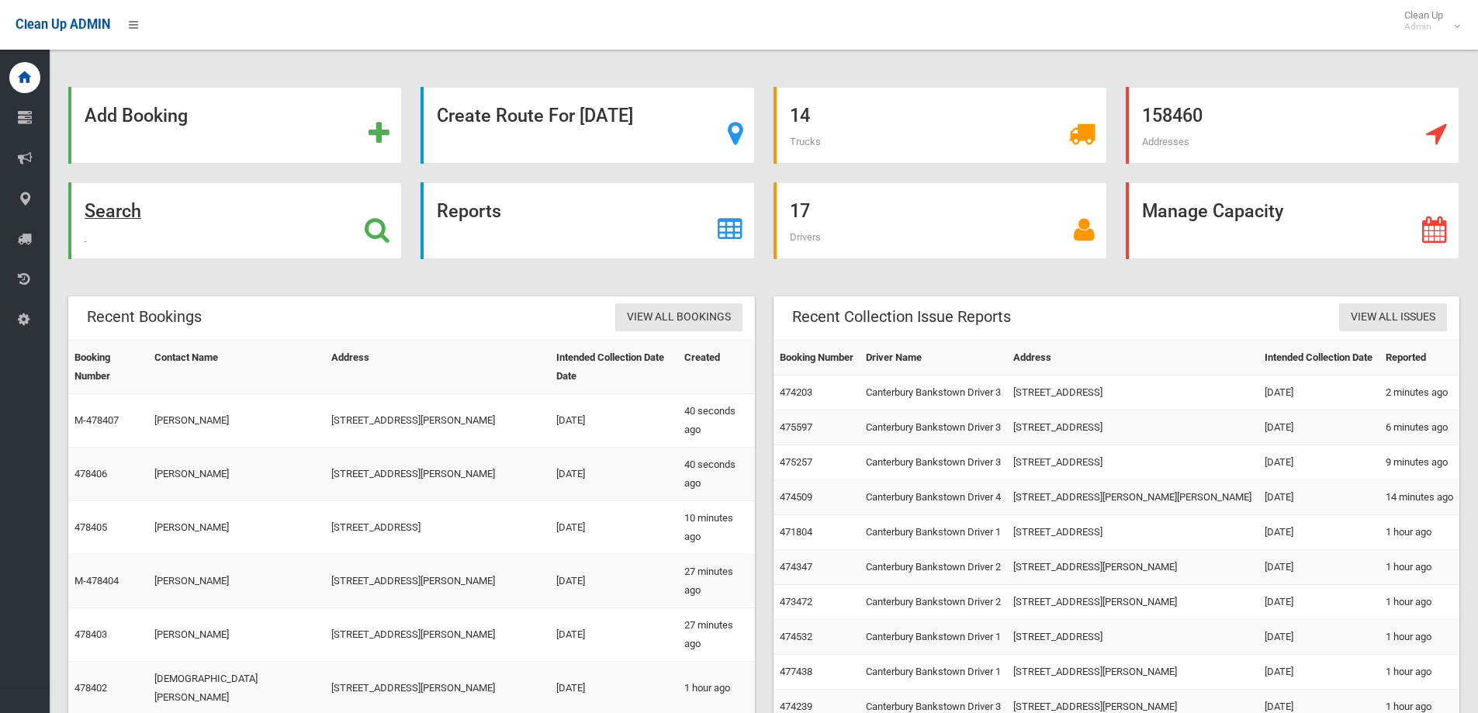
click at [189, 224] on div "Search" at bounding box center [235, 220] width 334 height 77
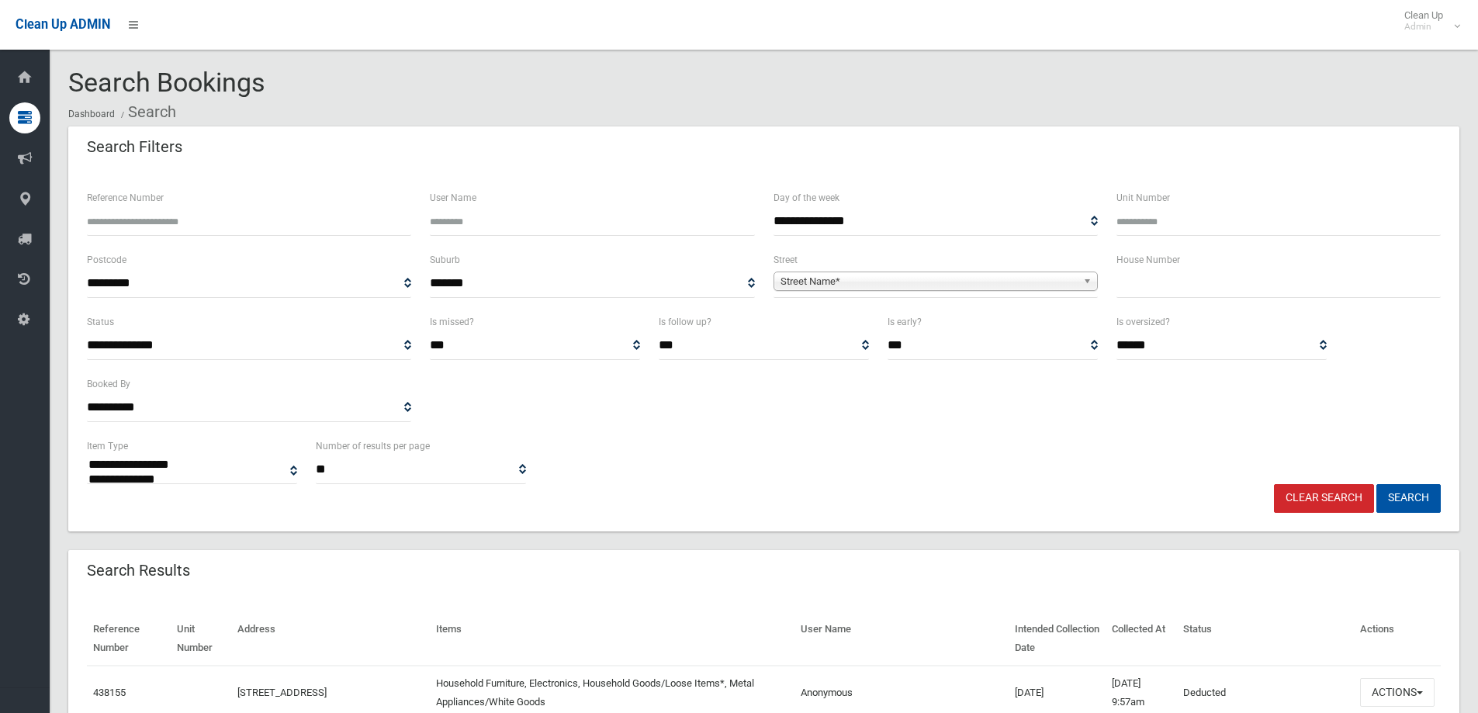
select select
click at [1245, 288] on input "text" at bounding box center [1279, 283] width 324 height 29
click at [1216, 285] on input "text" at bounding box center [1279, 283] width 324 height 29
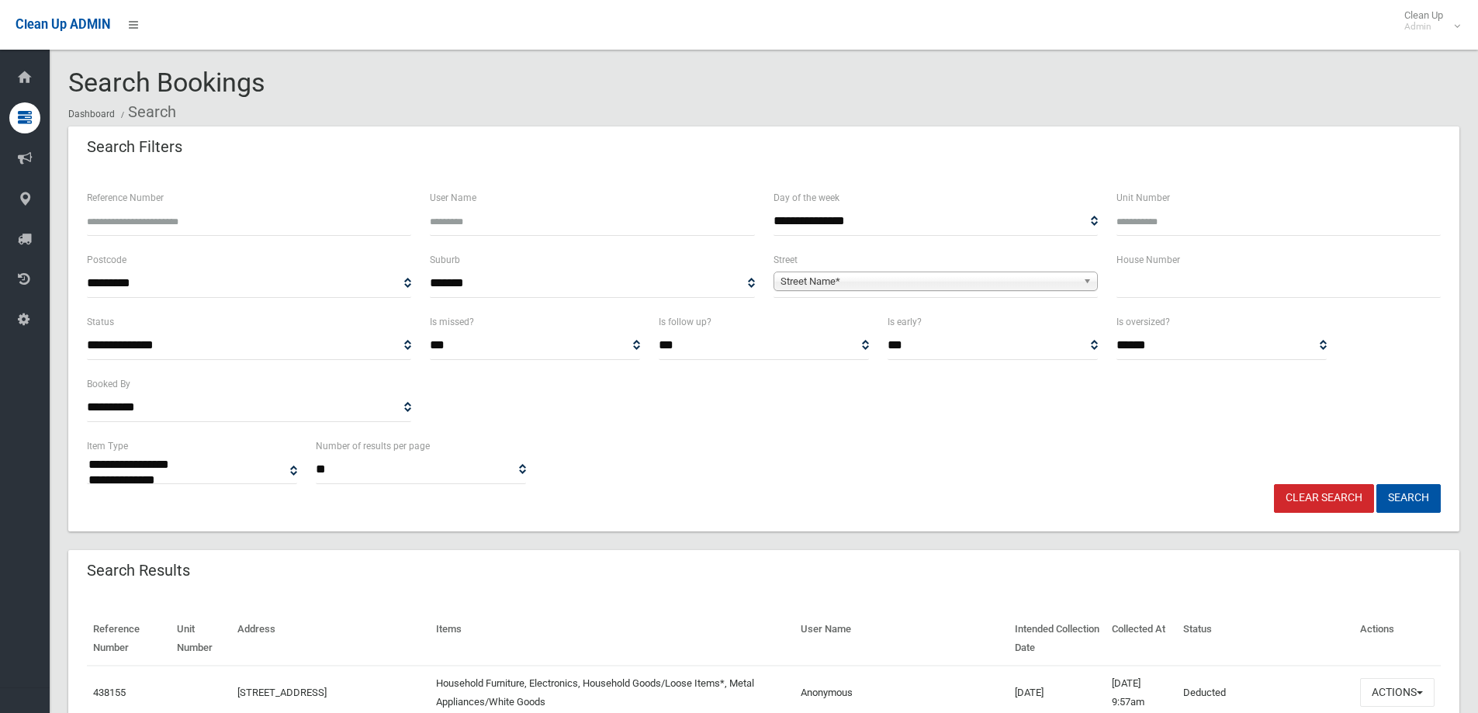
click at [1184, 286] on input "text" at bounding box center [1279, 283] width 324 height 29
type input "*"
click at [958, 281] on span "Street Name*" at bounding box center [929, 281] width 296 height 19
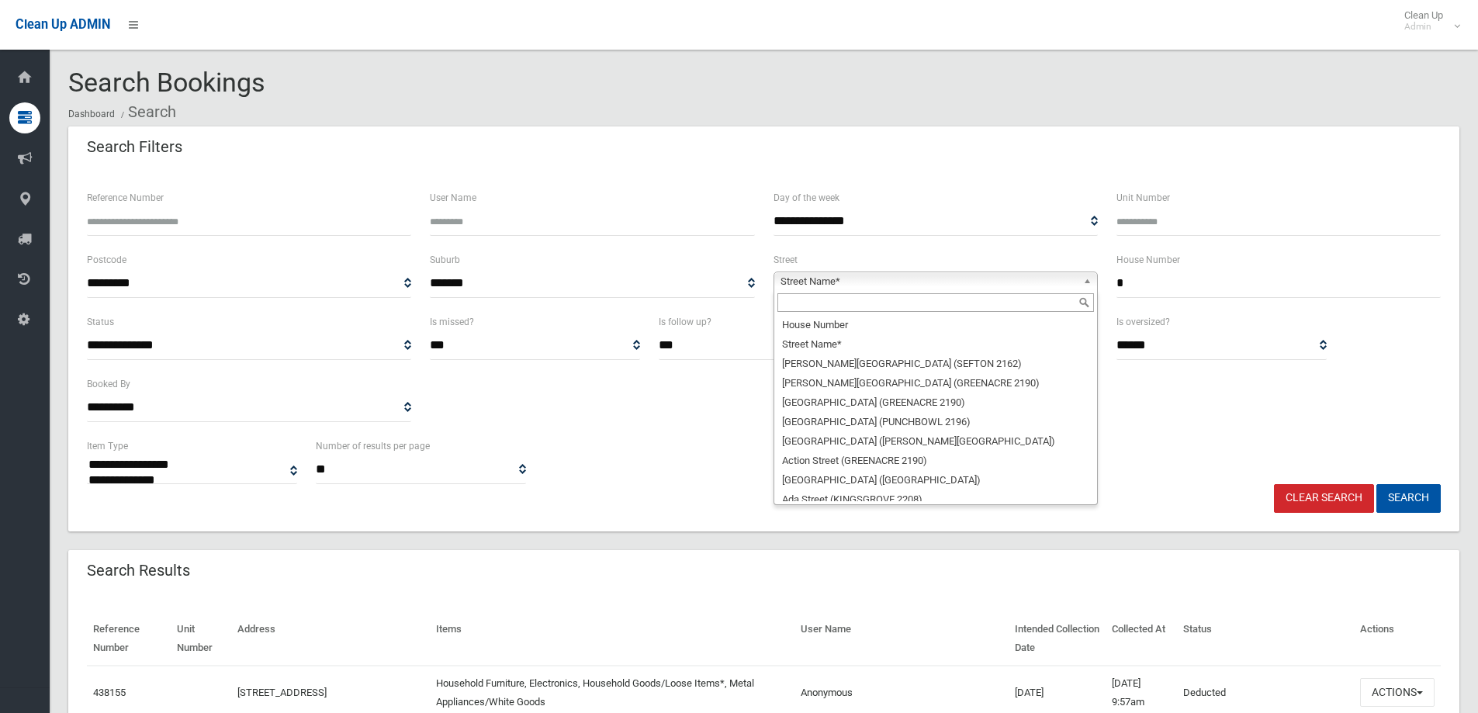
click at [936, 310] on input "text" at bounding box center [936, 302] width 317 height 19
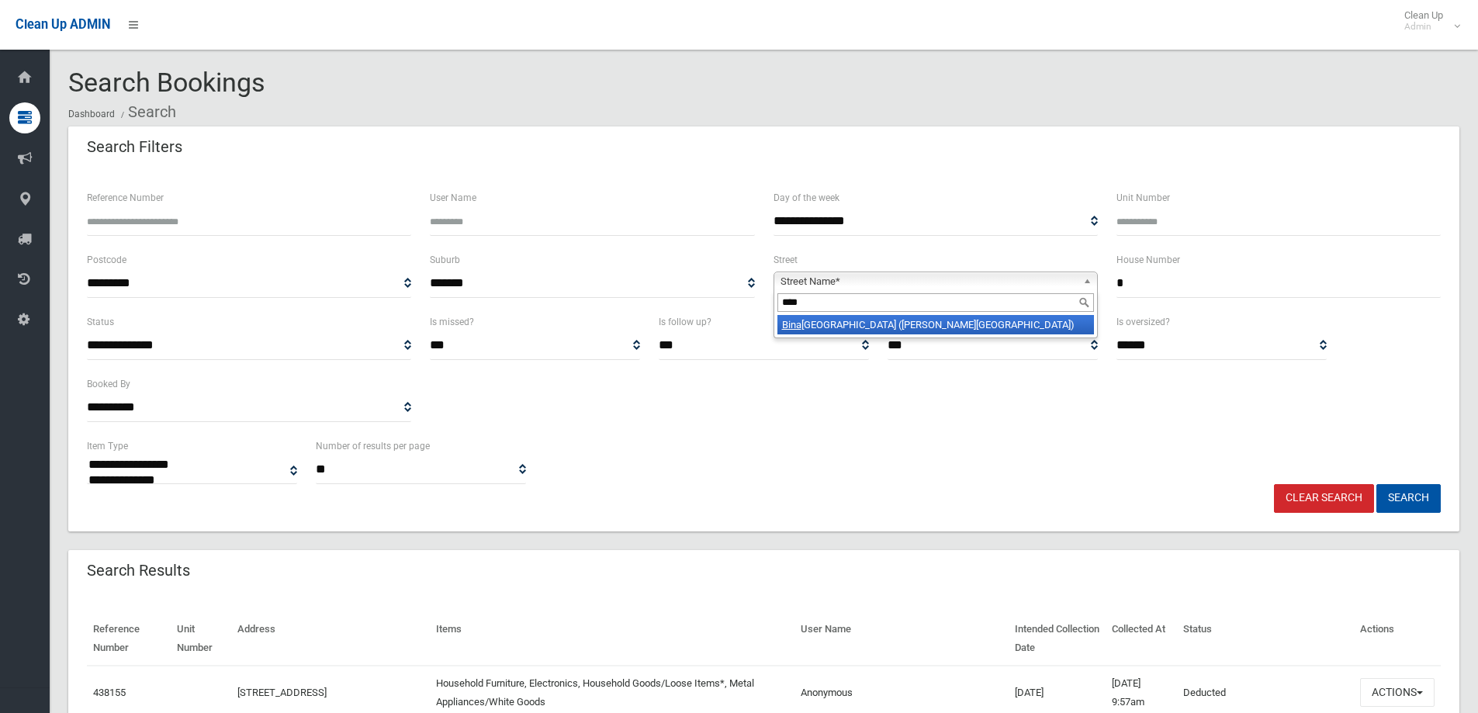
type input "****"
click at [945, 322] on li "Bina long Avenue (GEORGES HALL 2198)" at bounding box center [936, 324] width 317 height 19
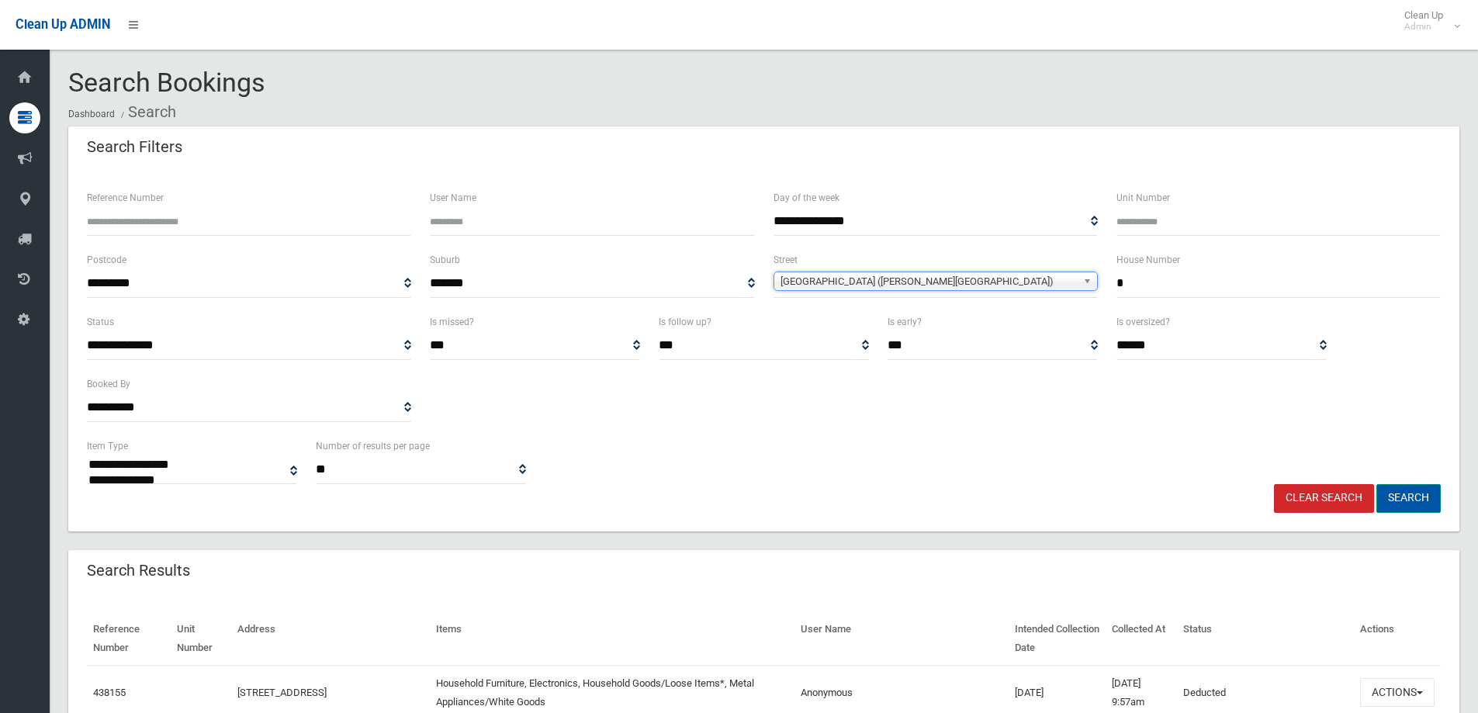
drag, startPoint x: 1447, startPoint y: 491, endPoint x: 1431, endPoint y: 491, distance: 15.5
click at [1445, 491] on div "Clear Search Search" at bounding box center [764, 498] width 1373 height 29
click at [1430, 491] on button "Search" at bounding box center [1409, 498] width 64 height 29
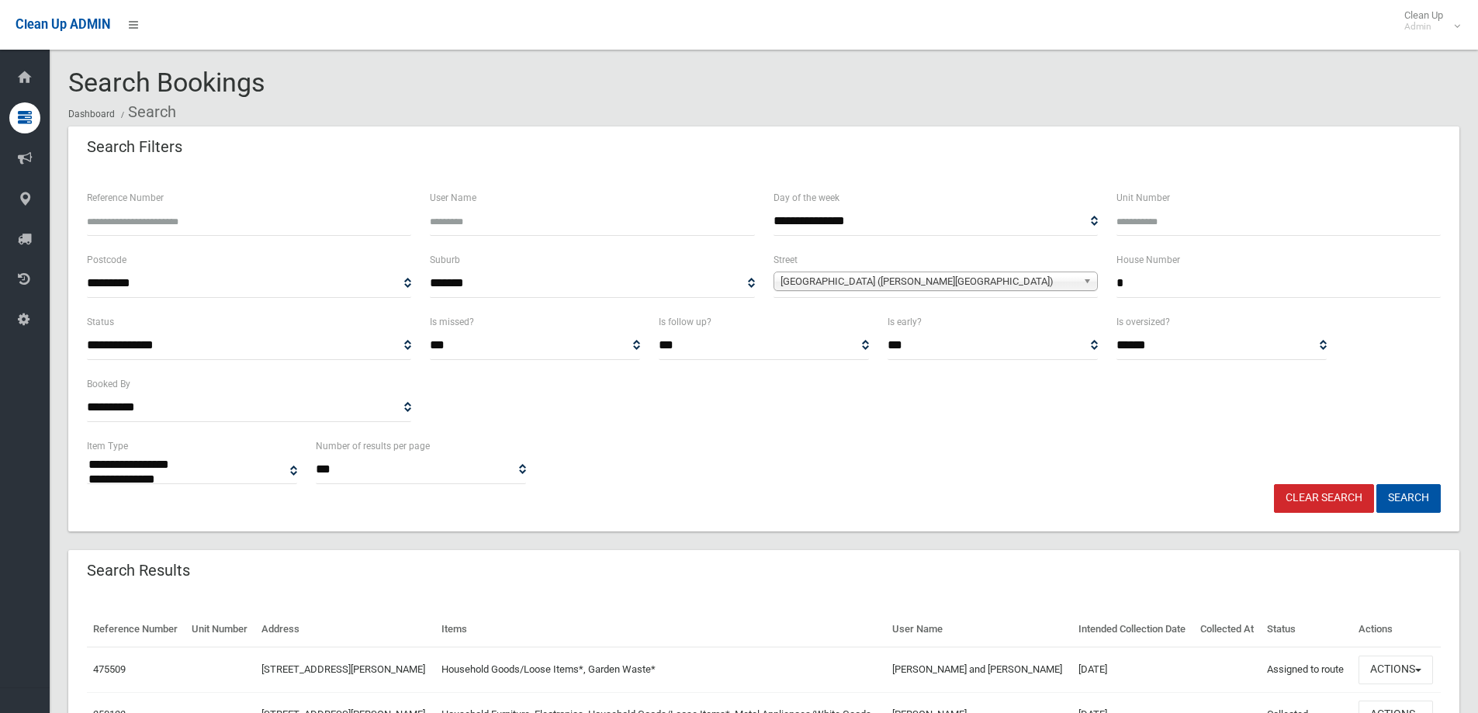
select select
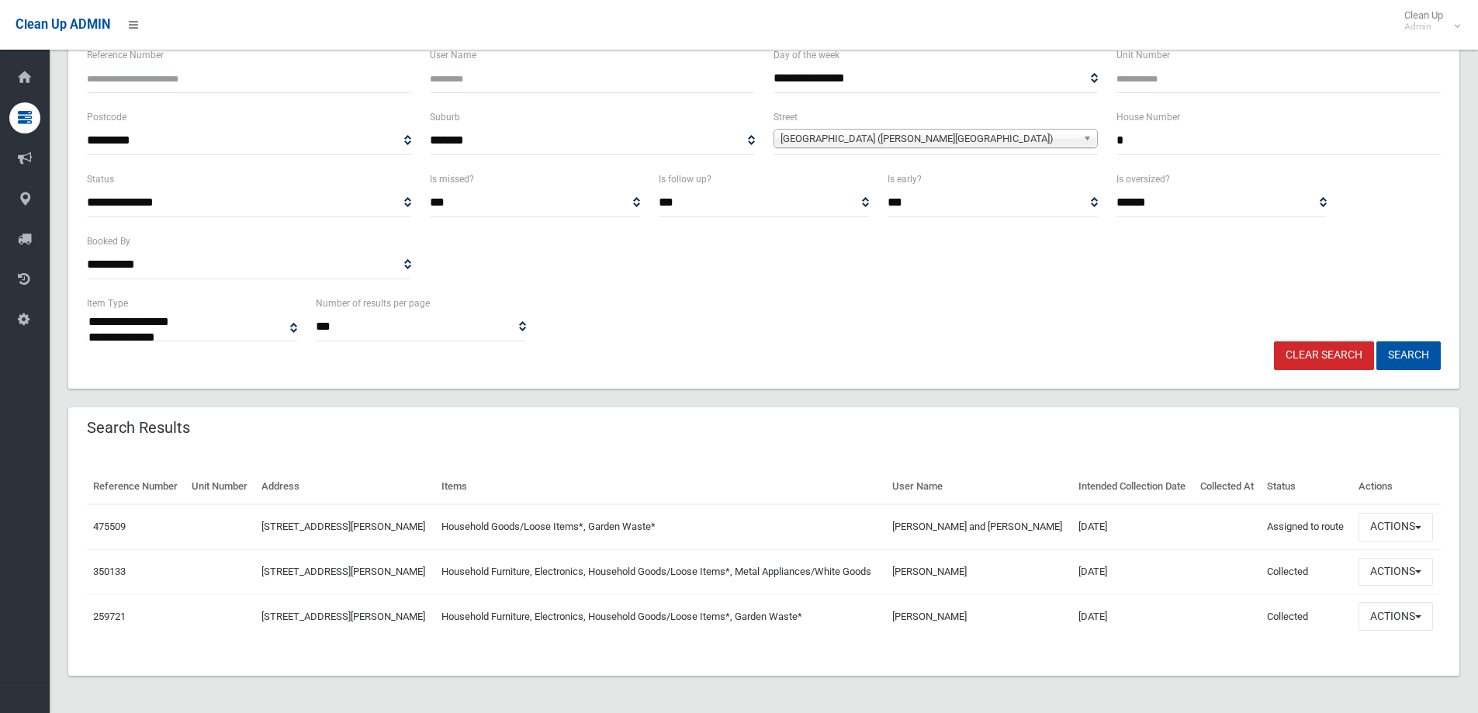
scroll to position [188, 0]
click at [1389, 513] on button "Actions" at bounding box center [1396, 527] width 75 height 29
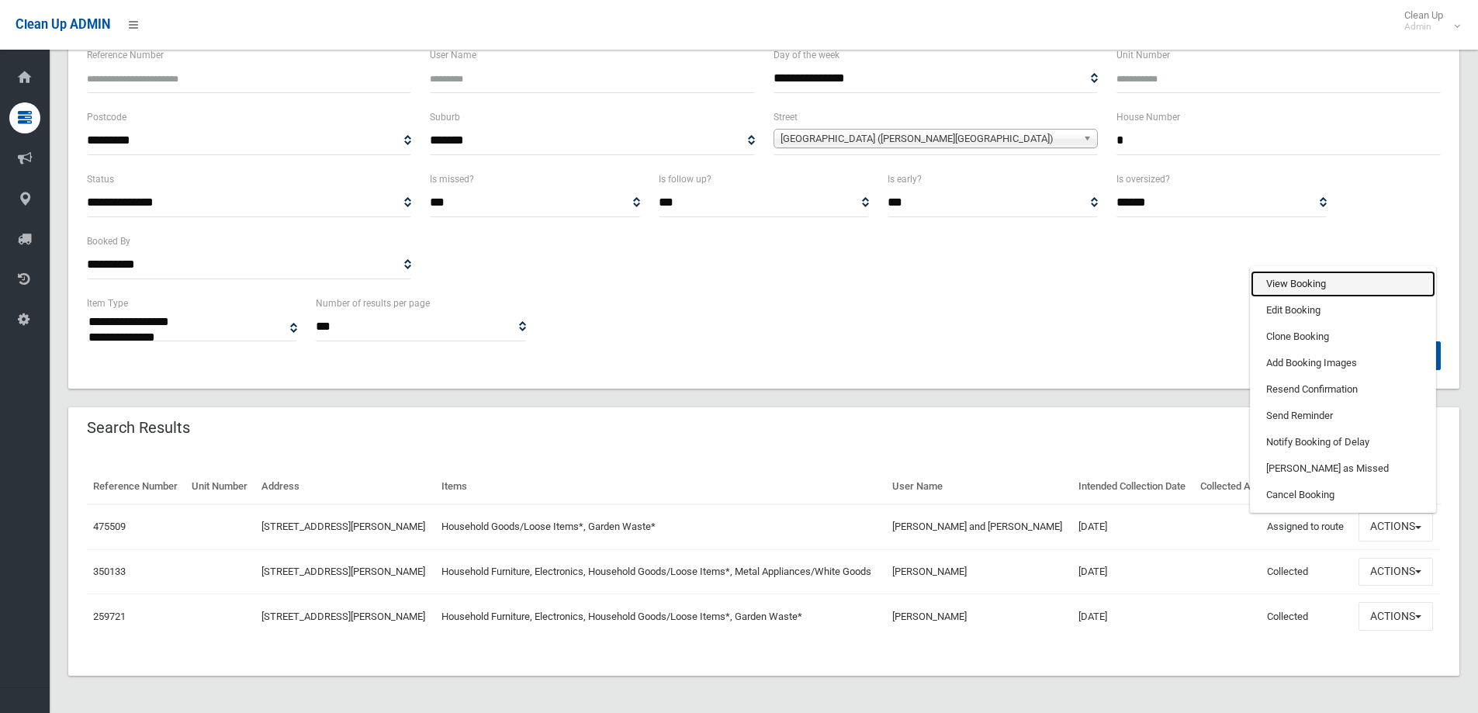
click at [1288, 271] on link "View Booking" at bounding box center [1343, 284] width 185 height 26
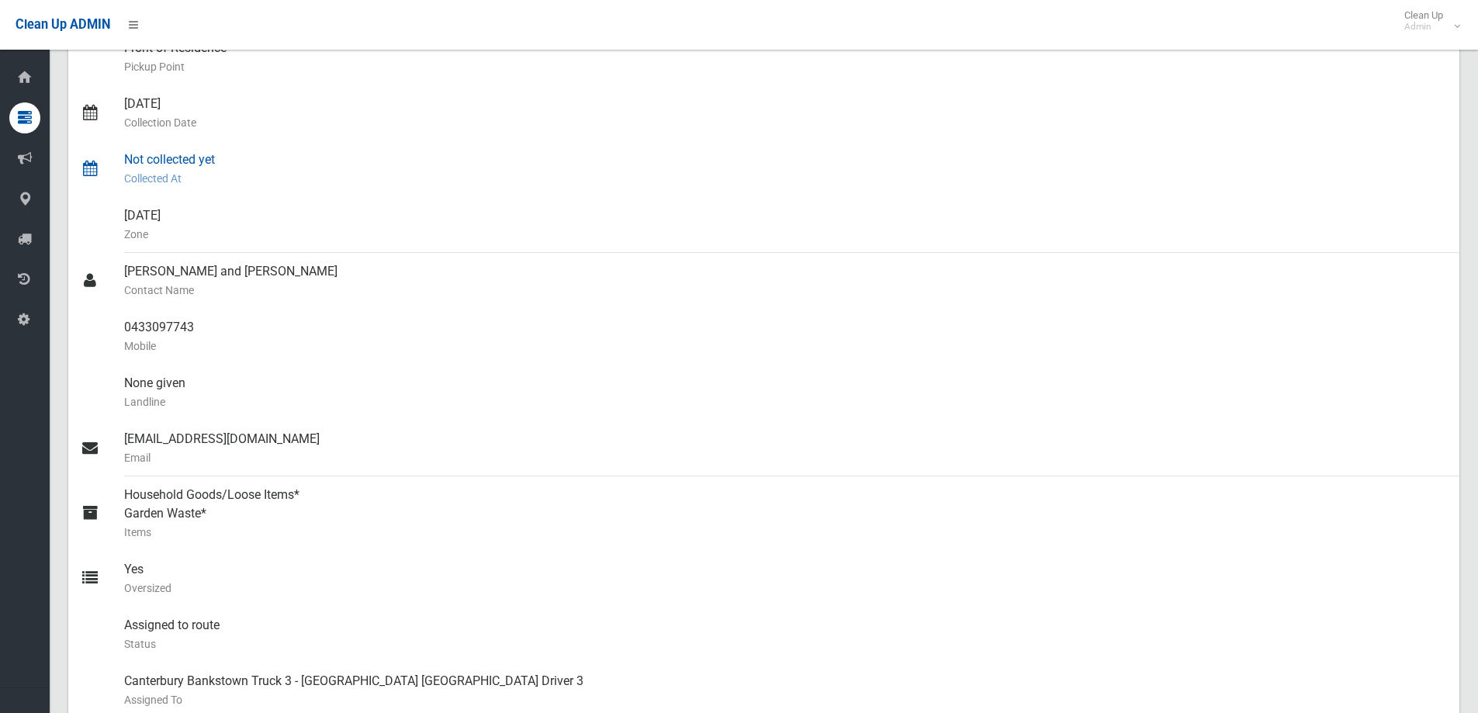
scroll to position [78, 0]
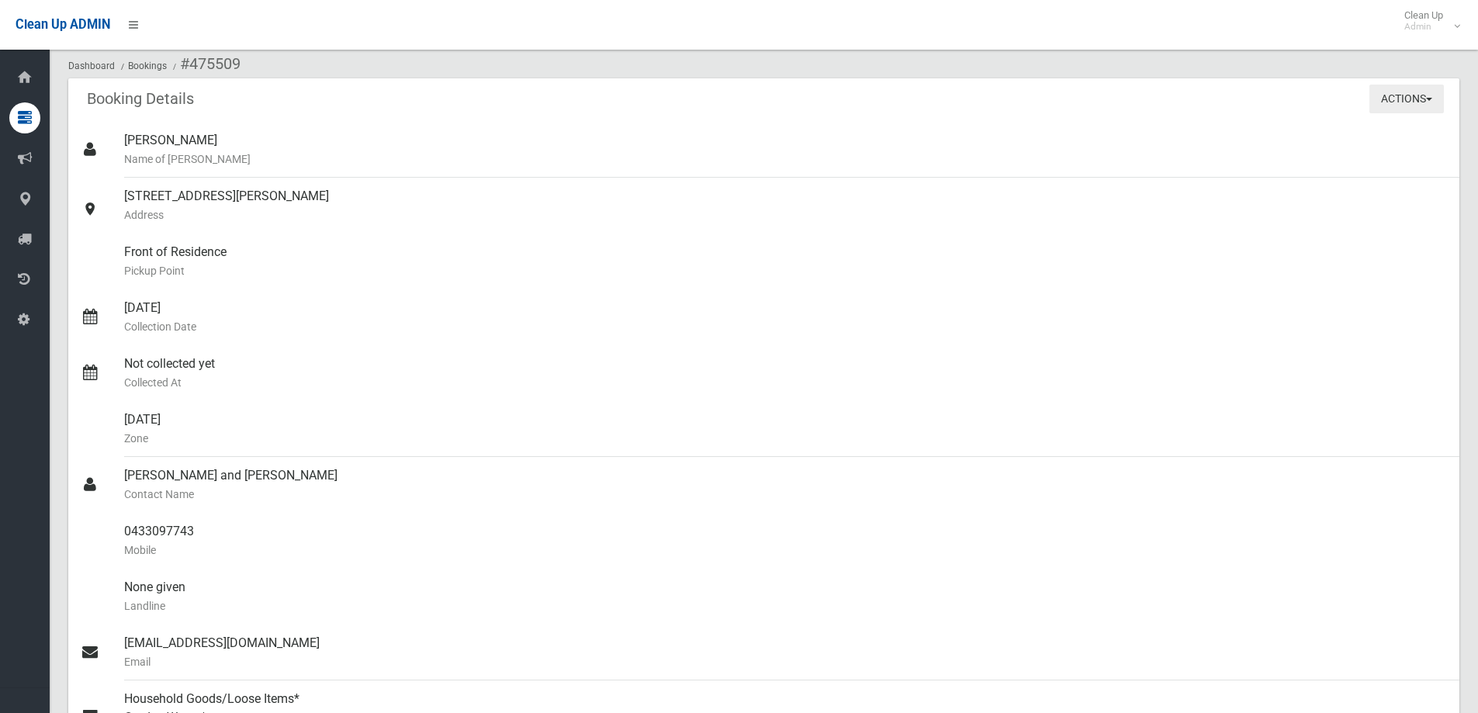
click at [1392, 107] on button "Actions" at bounding box center [1407, 99] width 75 height 29
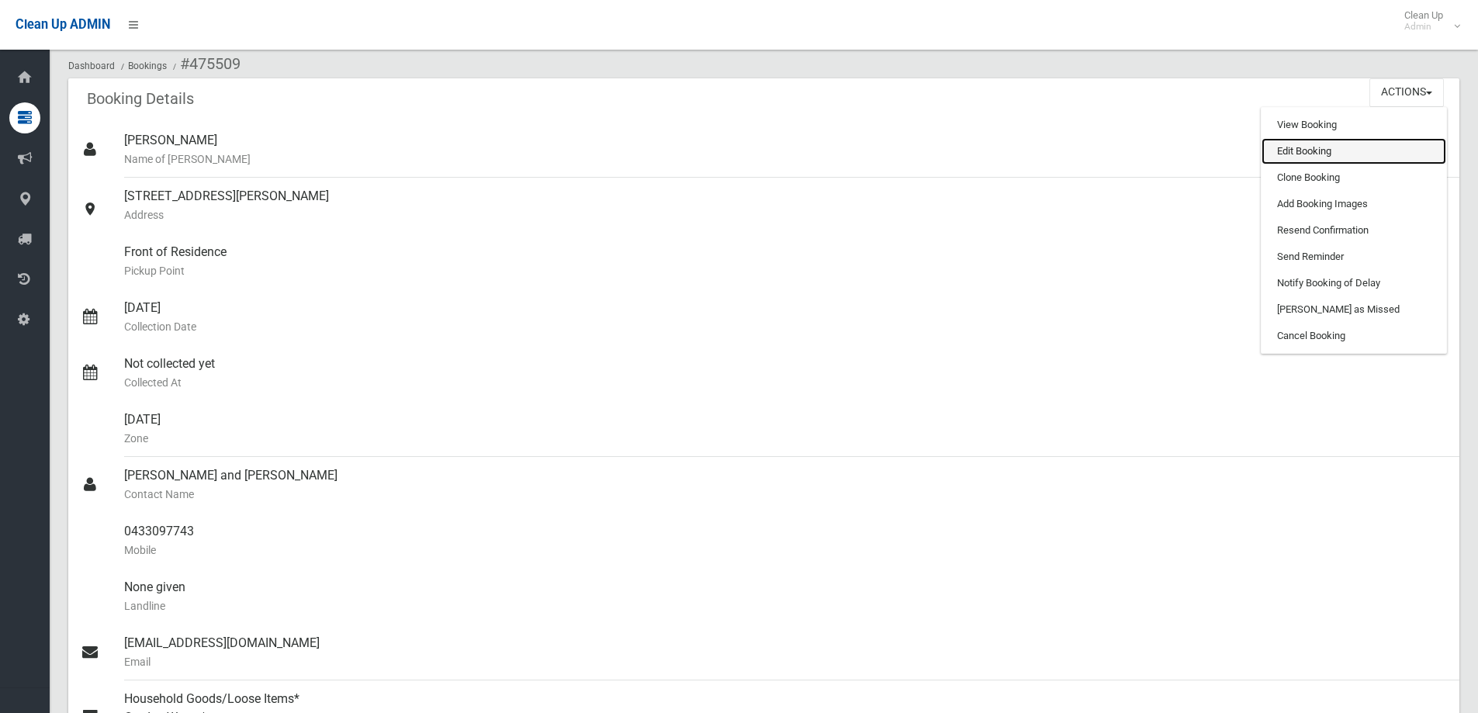
click at [1383, 161] on link "Edit Booking" at bounding box center [1354, 151] width 185 height 26
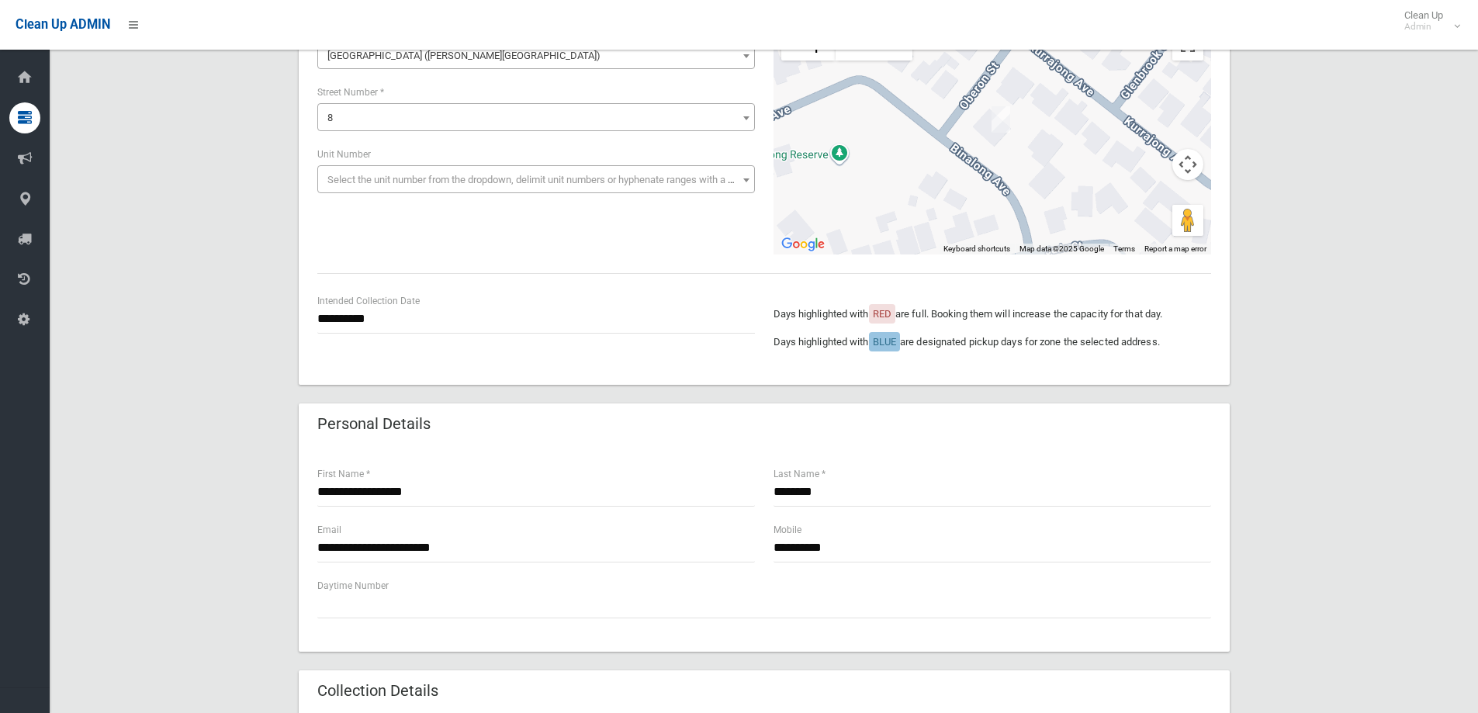
scroll to position [388, 0]
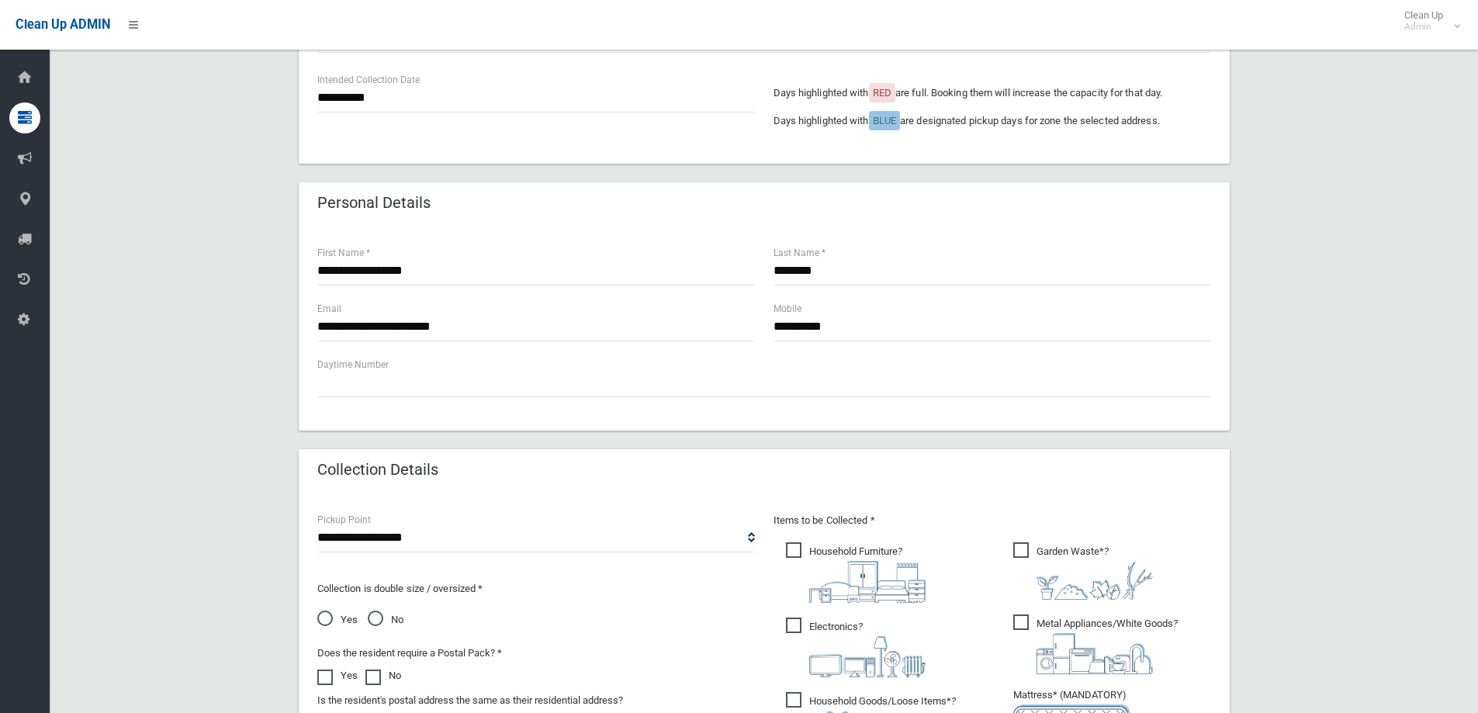
drag, startPoint x: 521, startPoint y: 553, endPoint x: 514, endPoint y: 540, distance: 14.2
click at [521, 553] on div "**********" at bounding box center [536, 670] width 456 height 319
click at [514, 540] on select "**********" at bounding box center [536, 538] width 438 height 29
click at [577, 489] on div "Collection Details" at bounding box center [764, 470] width 931 height 43
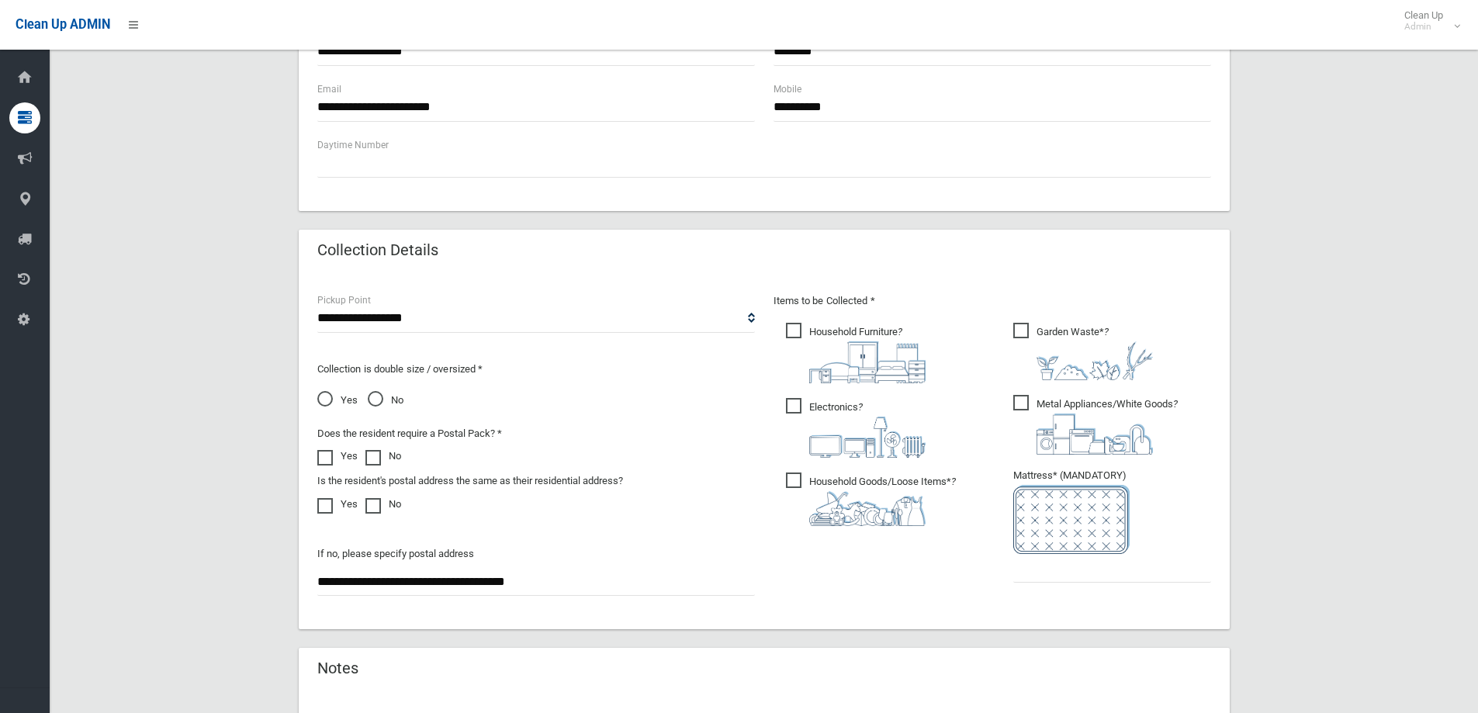
scroll to position [621, 0]
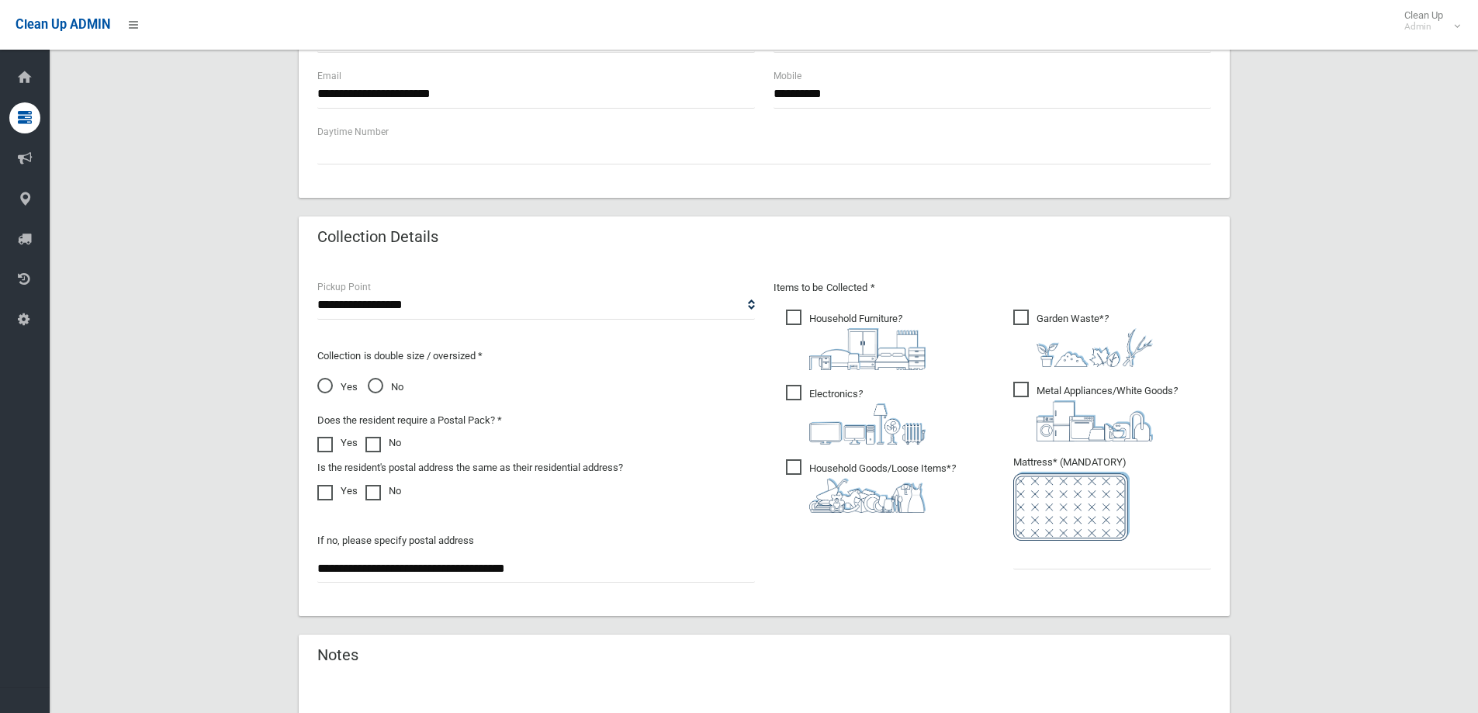
drag, startPoint x: 885, startPoint y: 424, endPoint x: 811, endPoint y: 344, distance: 108.7
click at [883, 422] on img at bounding box center [867, 424] width 116 height 41
click at [809, 330] on img at bounding box center [867, 349] width 116 height 42
click at [1100, 408] on img at bounding box center [1095, 420] width 116 height 41
click at [1107, 561] on input "text" at bounding box center [1113, 555] width 198 height 29
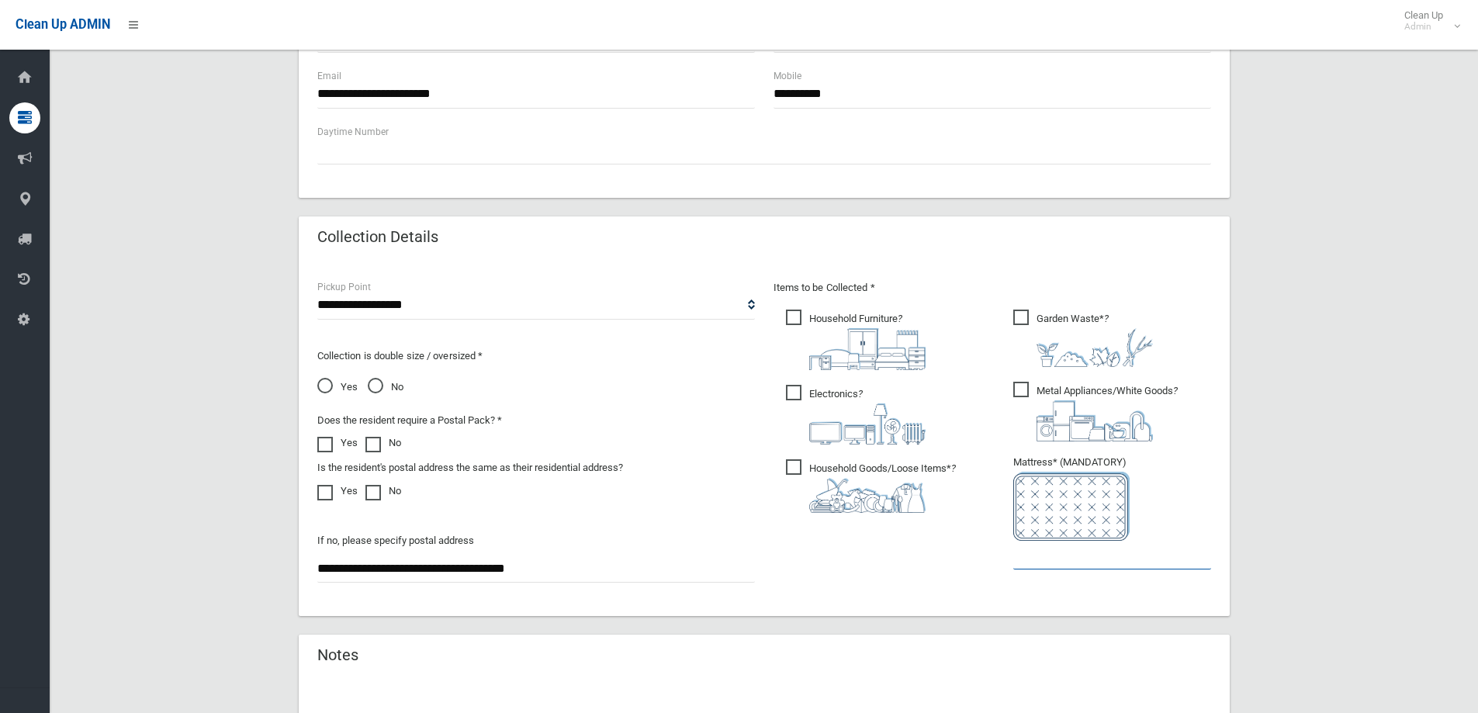
type input "*"
click at [1108, 561] on input "*" at bounding box center [1113, 555] width 198 height 29
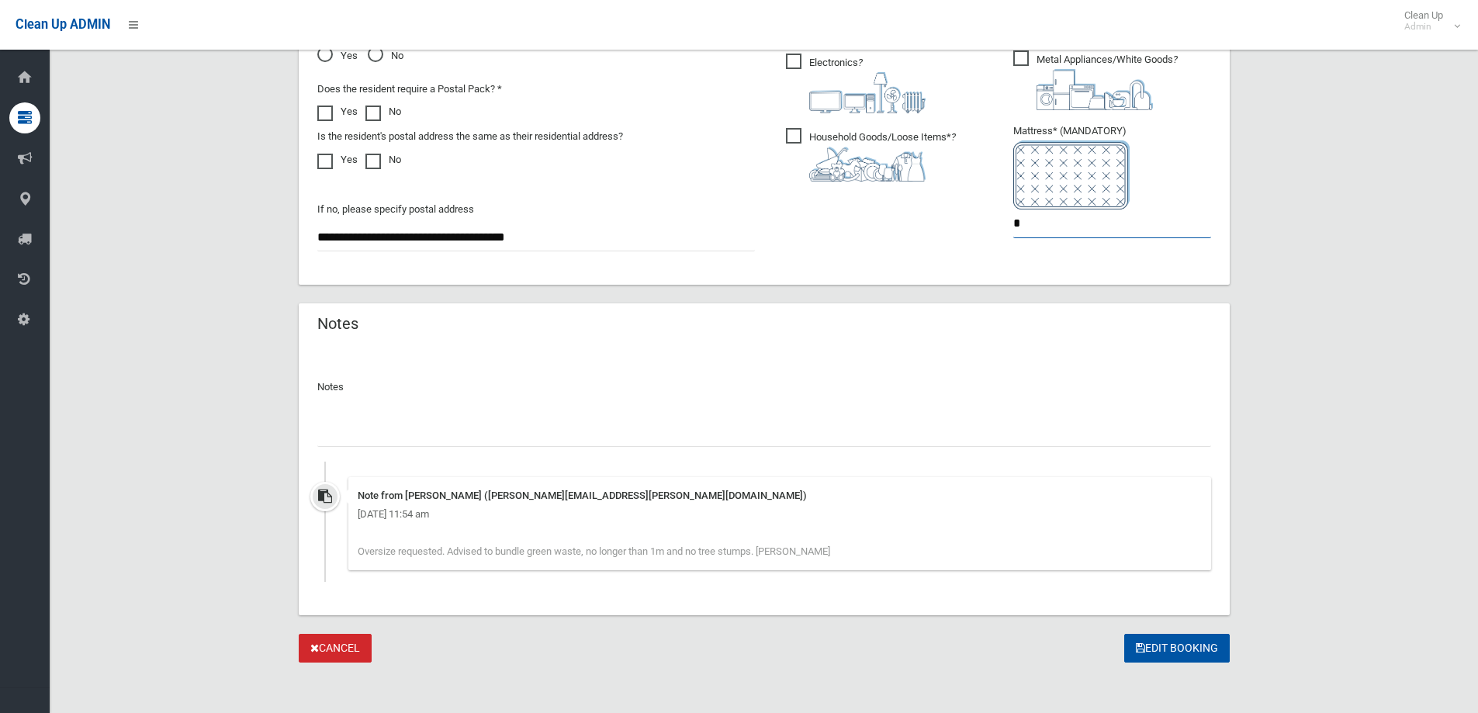
scroll to position [958, 0]
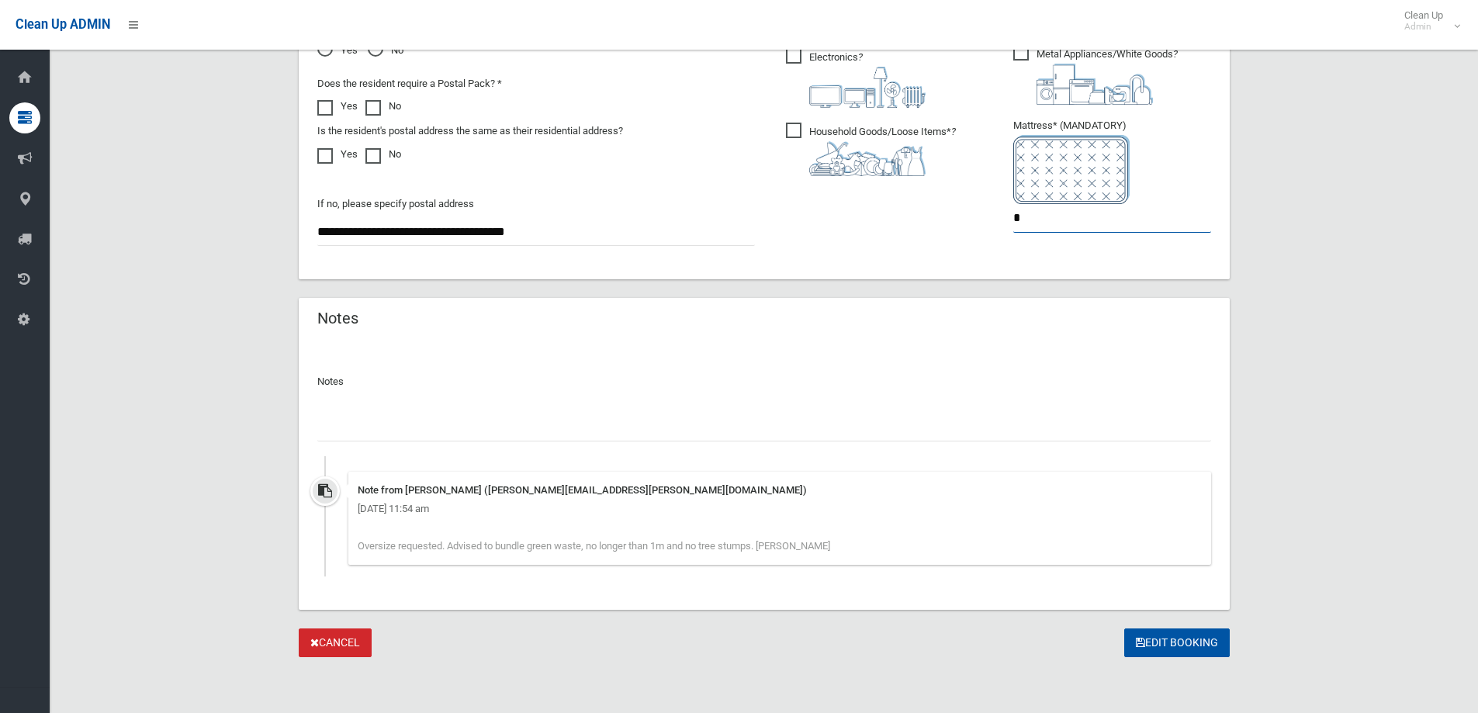
type input "*"
click at [534, 405] on div at bounding box center [764, 420] width 894 height 41
click at [535, 435] on input "text" at bounding box center [764, 427] width 894 height 29
click at [703, 427] on input "**********" at bounding box center [764, 427] width 894 height 29
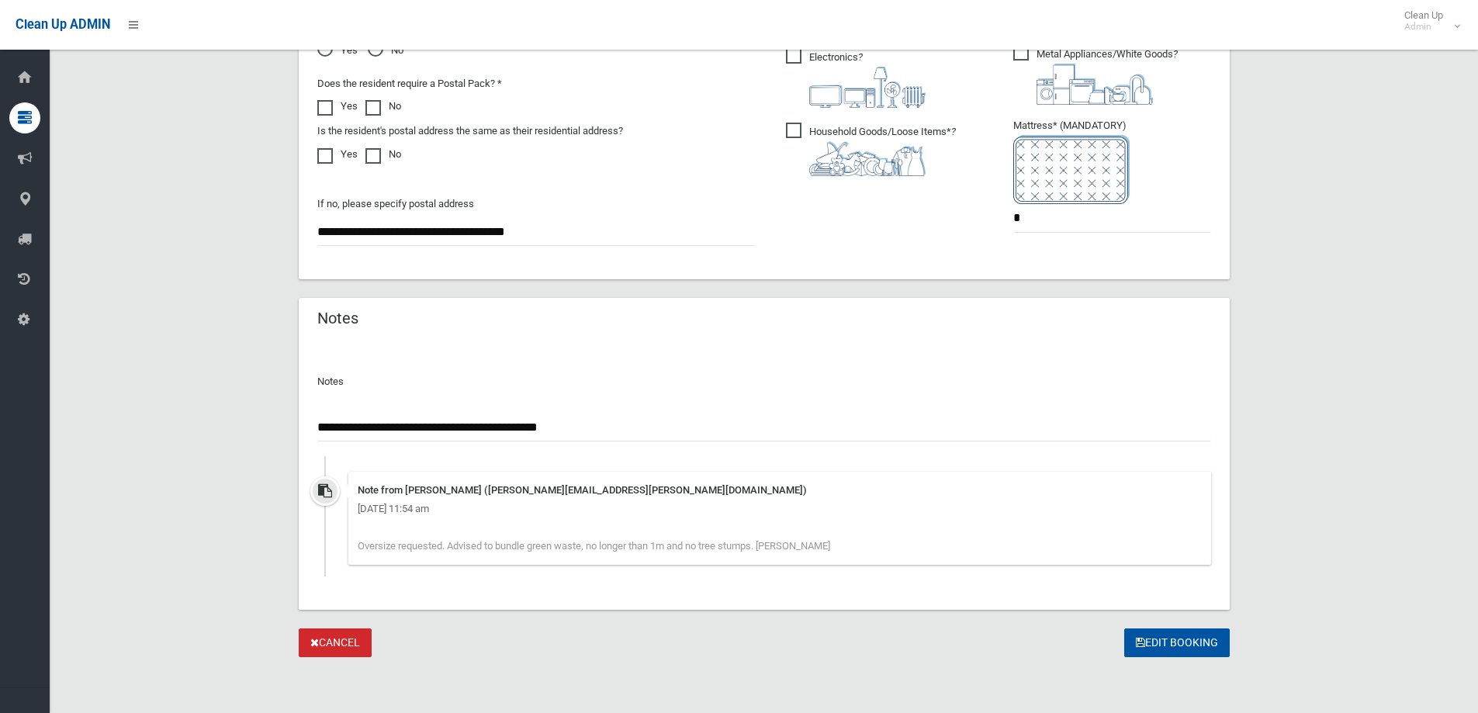
click at [574, 420] on input "**********" at bounding box center [764, 427] width 894 height 29
click at [574, 423] on input "**********" at bounding box center [764, 427] width 894 height 29
type input "**********"
click at [1213, 643] on button "Edit Booking" at bounding box center [1178, 643] width 106 height 29
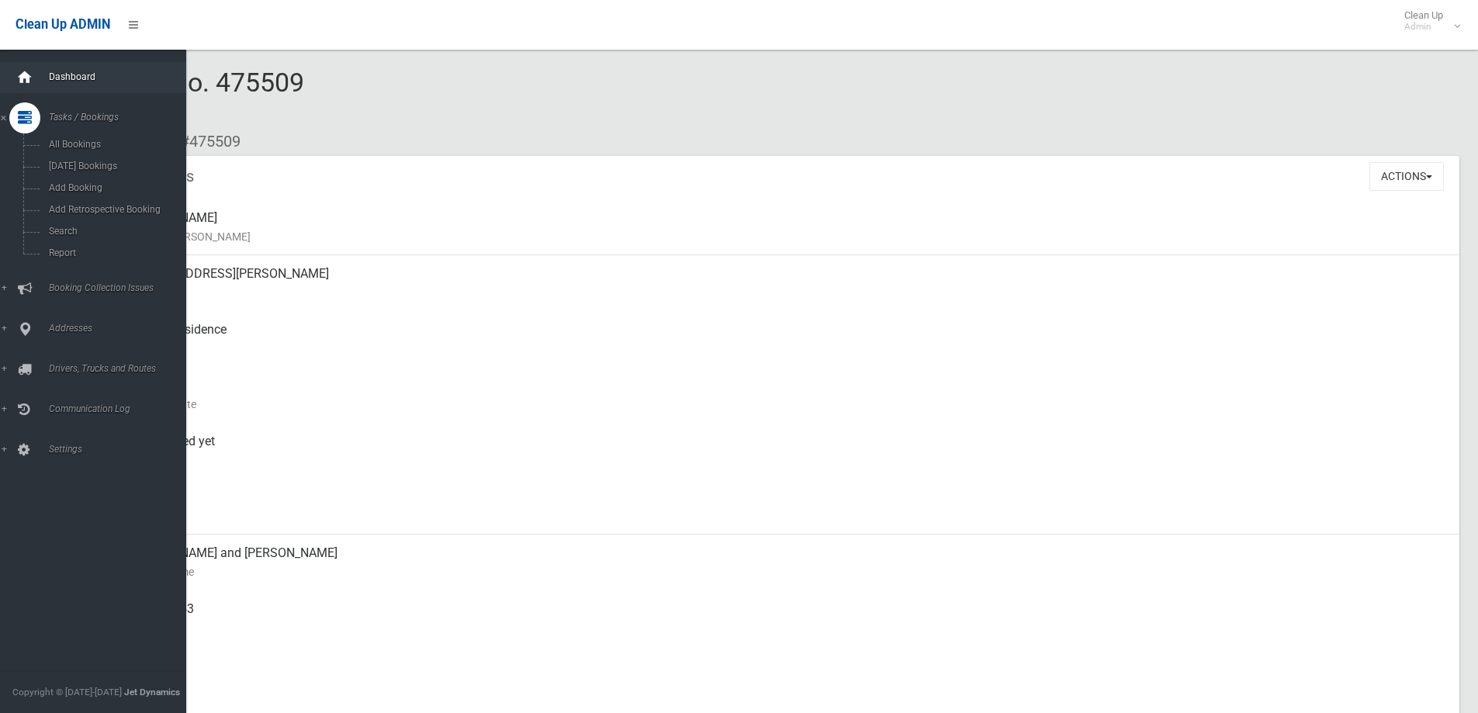
click at [22, 82] on icon at bounding box center [24, 77] width 17 height 31
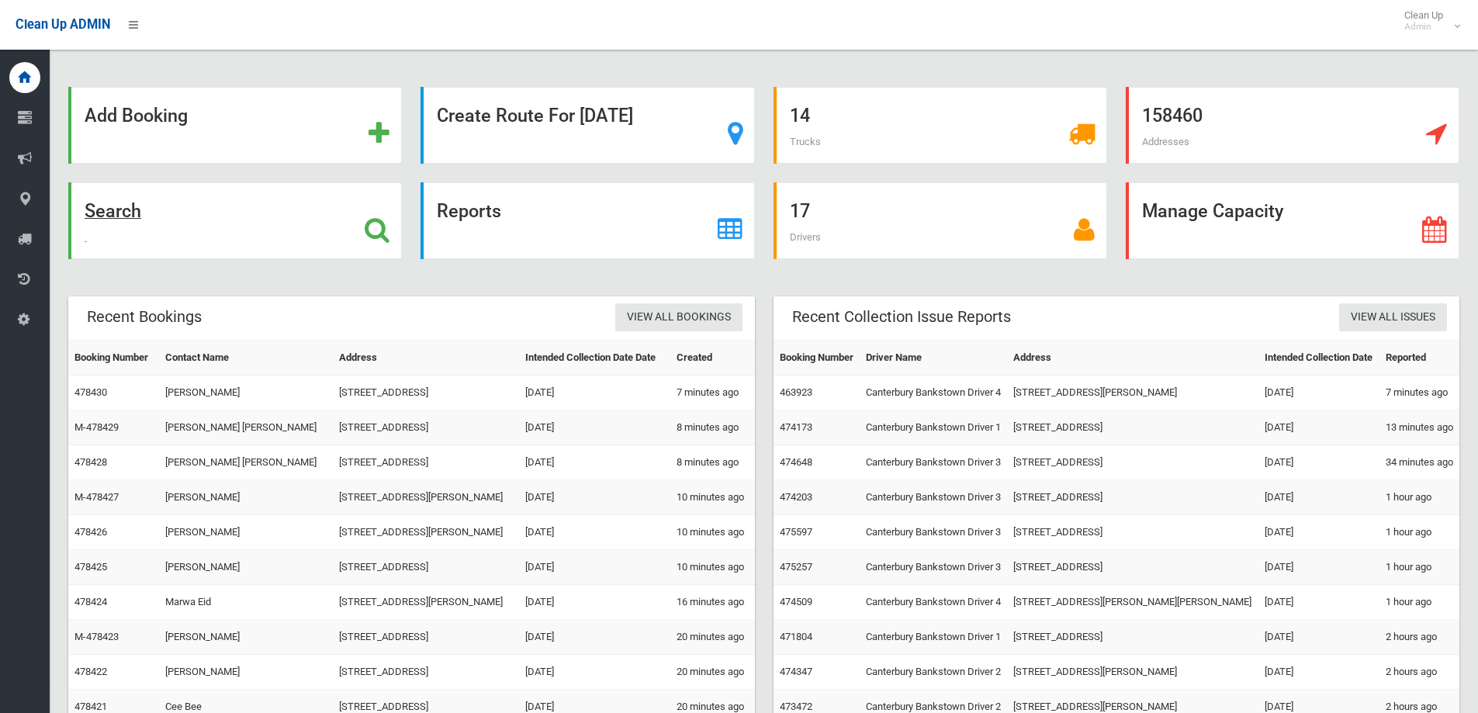
click at [181, 225] on div "Search" at bounding box center [235, 220] width 334 height 77
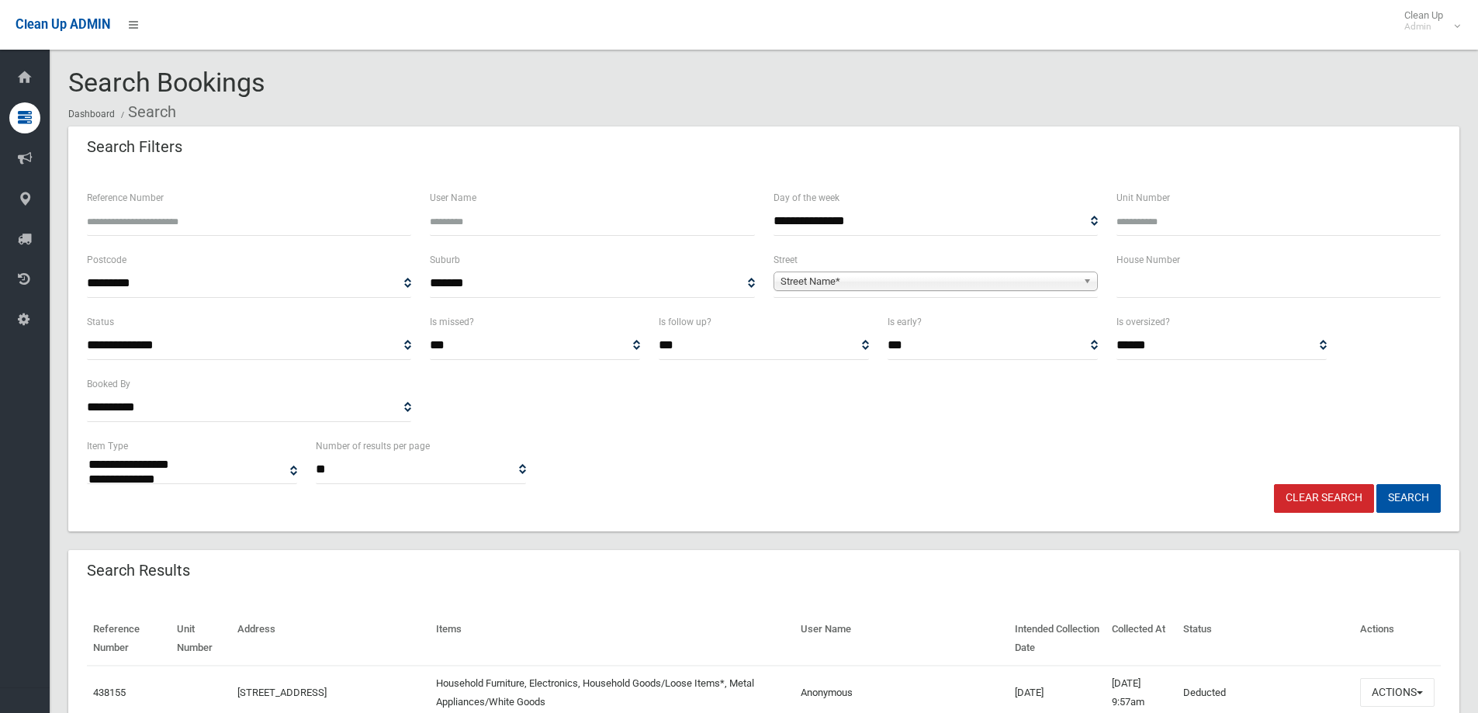
select select
click at [271, 215] on input "Reference Number" at bounding box center [249, 221] width 324 height 29
click at [243, 218] on input "Reference Number" at bounding box center [249, 221] width 324 height 29
click at [194, 219] on input "Reference Number" at bounding box center [249, 221] width 324 height 29
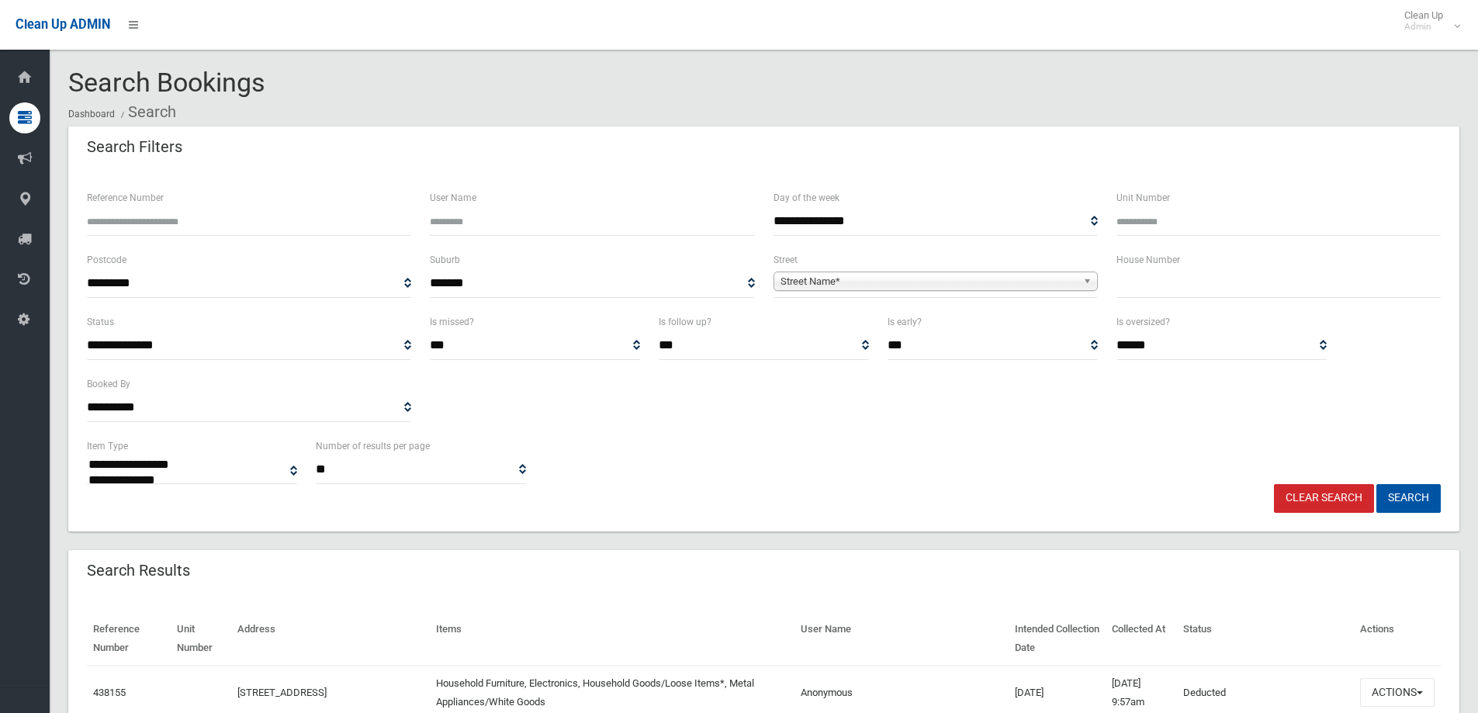
click at [194, 219] on input "Reference Number" at bounding box center [249, 221] width 324 height 29
click at [1232, 280] on input "text" at bounding box center [1279, 283] width 324 height 29
type input "**"
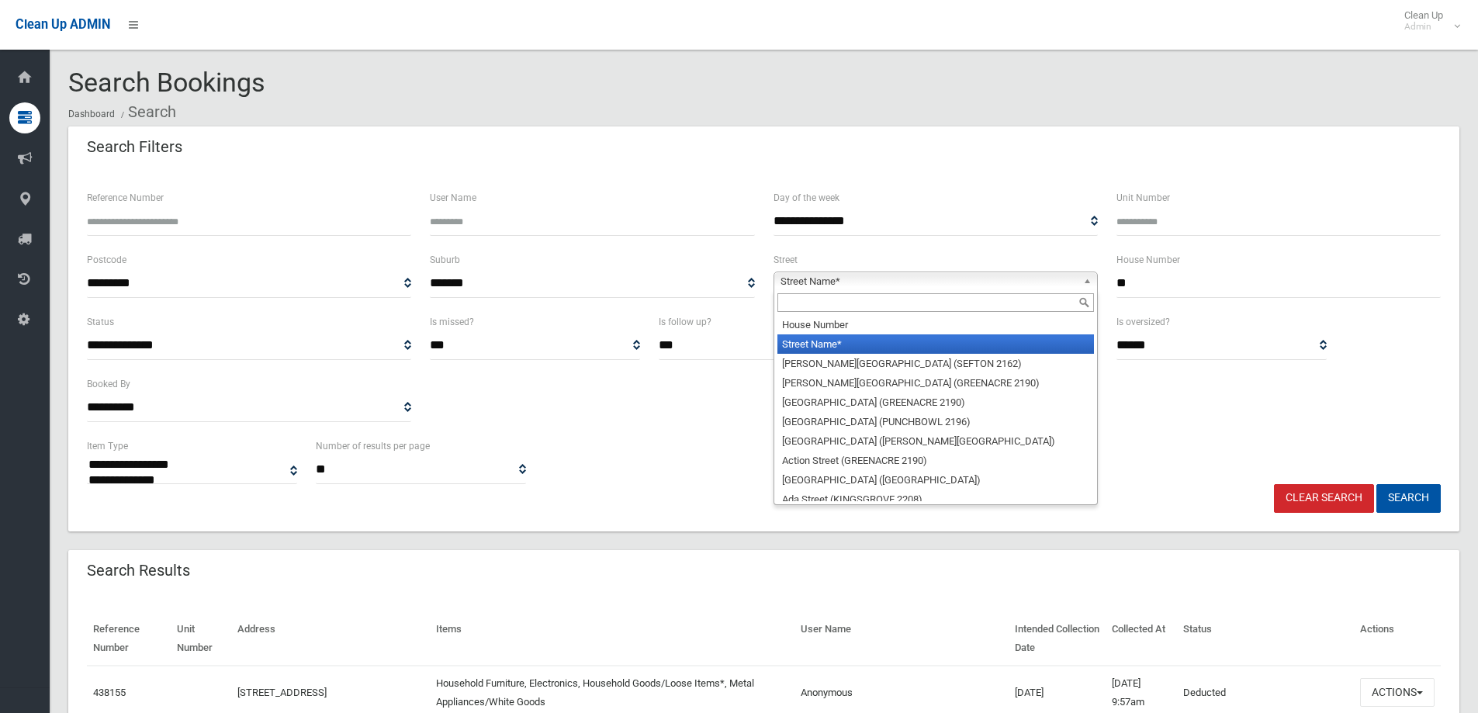
click at [997, 286] on span "Street Name*" at bounding box center [929, 281] width 296 height 19
click at [990, 304] on input "text" at bounding box center [936, 302] width 317 height 19
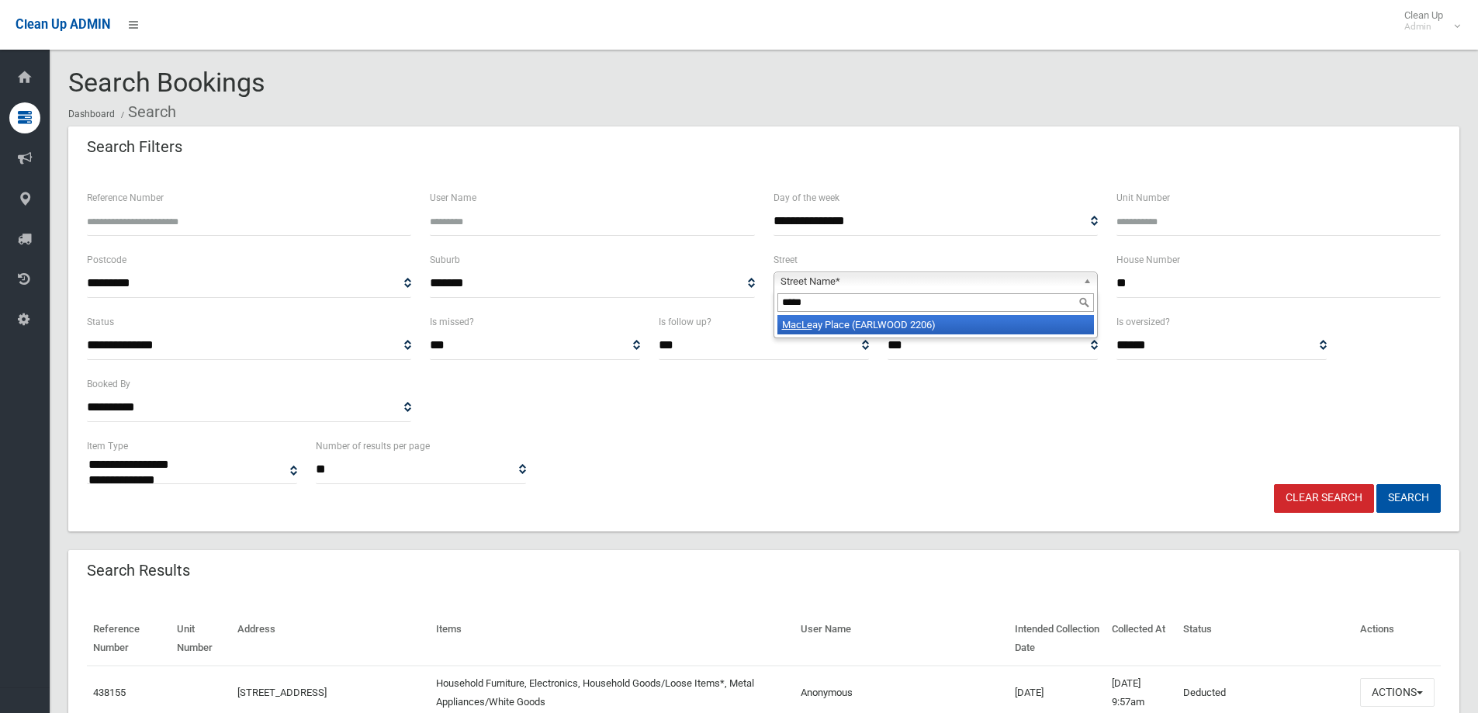
type input "*****"
click at [997, 323] on li "MacLe ay Place (EARLWOOD 2206)" at bounding box center [936, 324] width 317 height 19
click at [1403, 488] on button "Search" at bounding box center [1409, 498] width 64 height 29
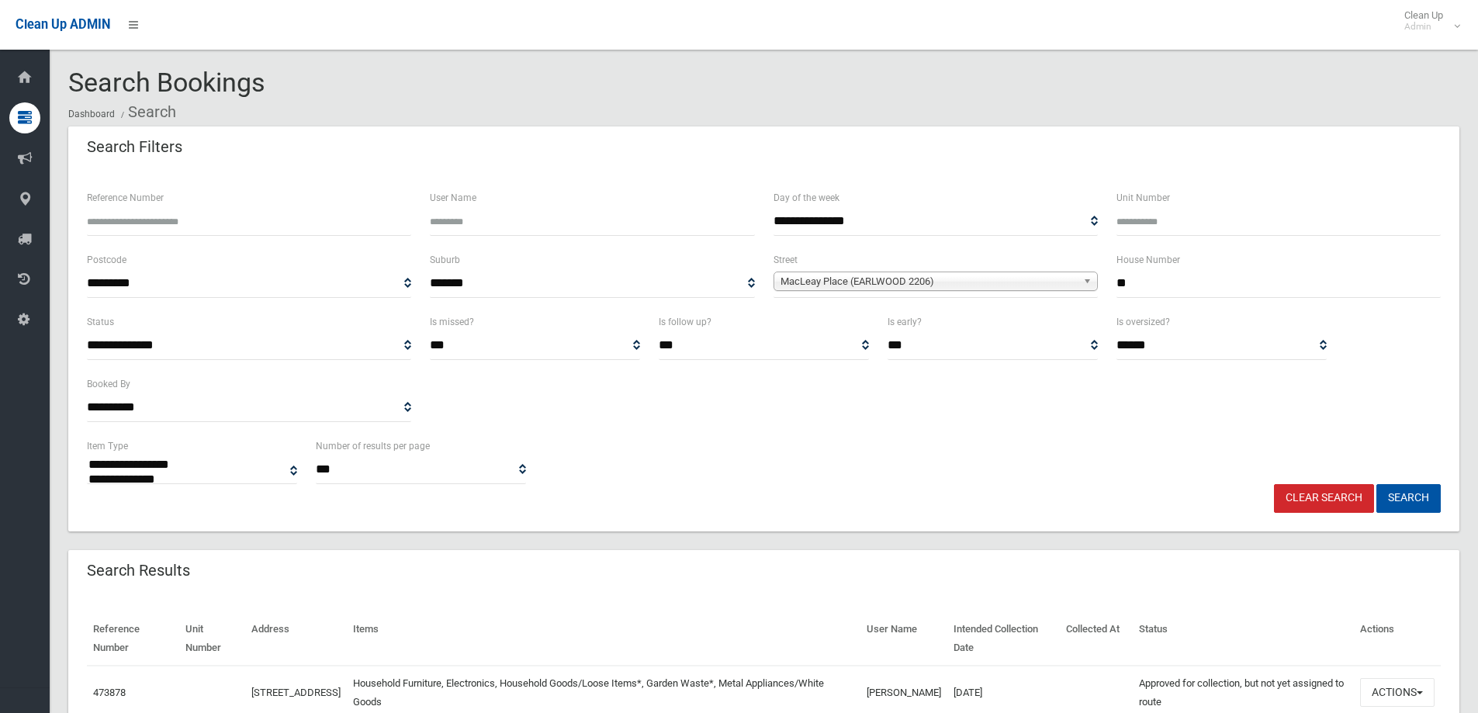
select select
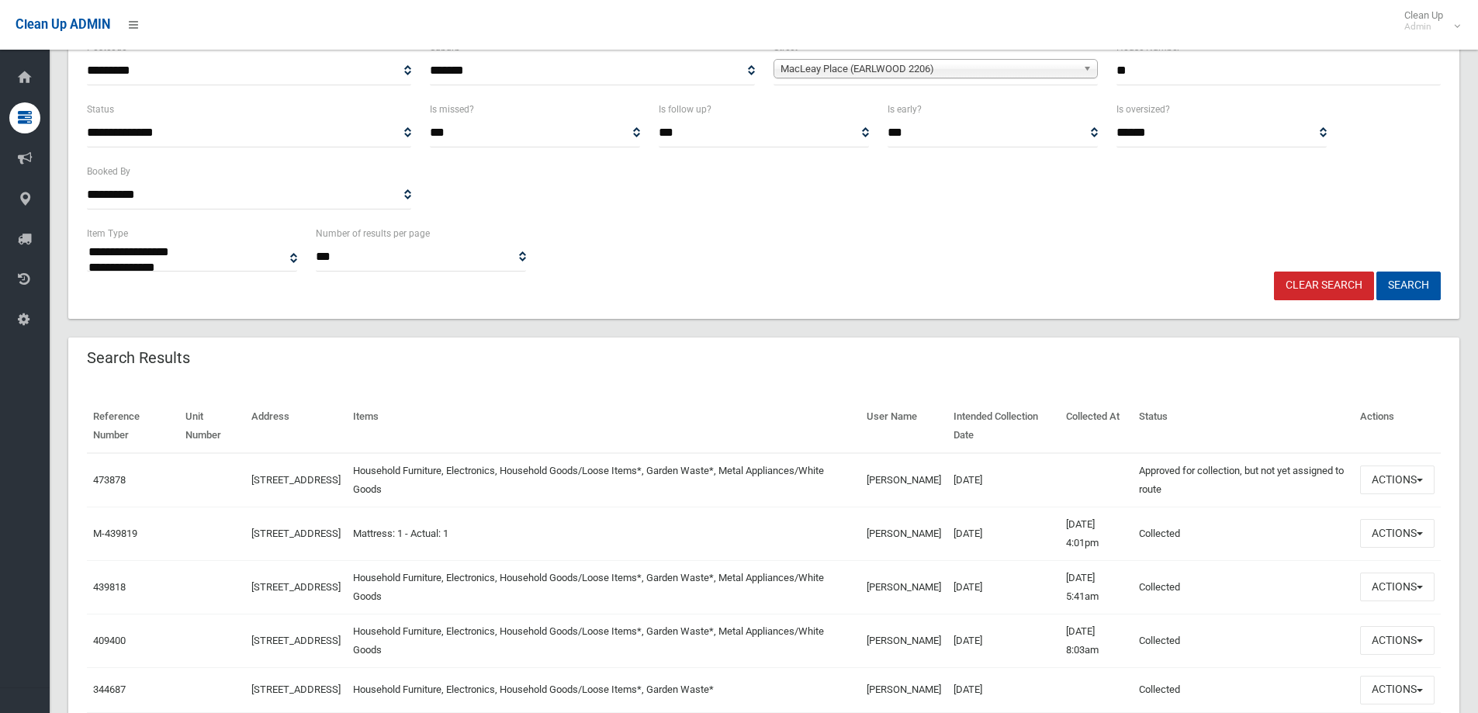
scroll to position [233, 0]
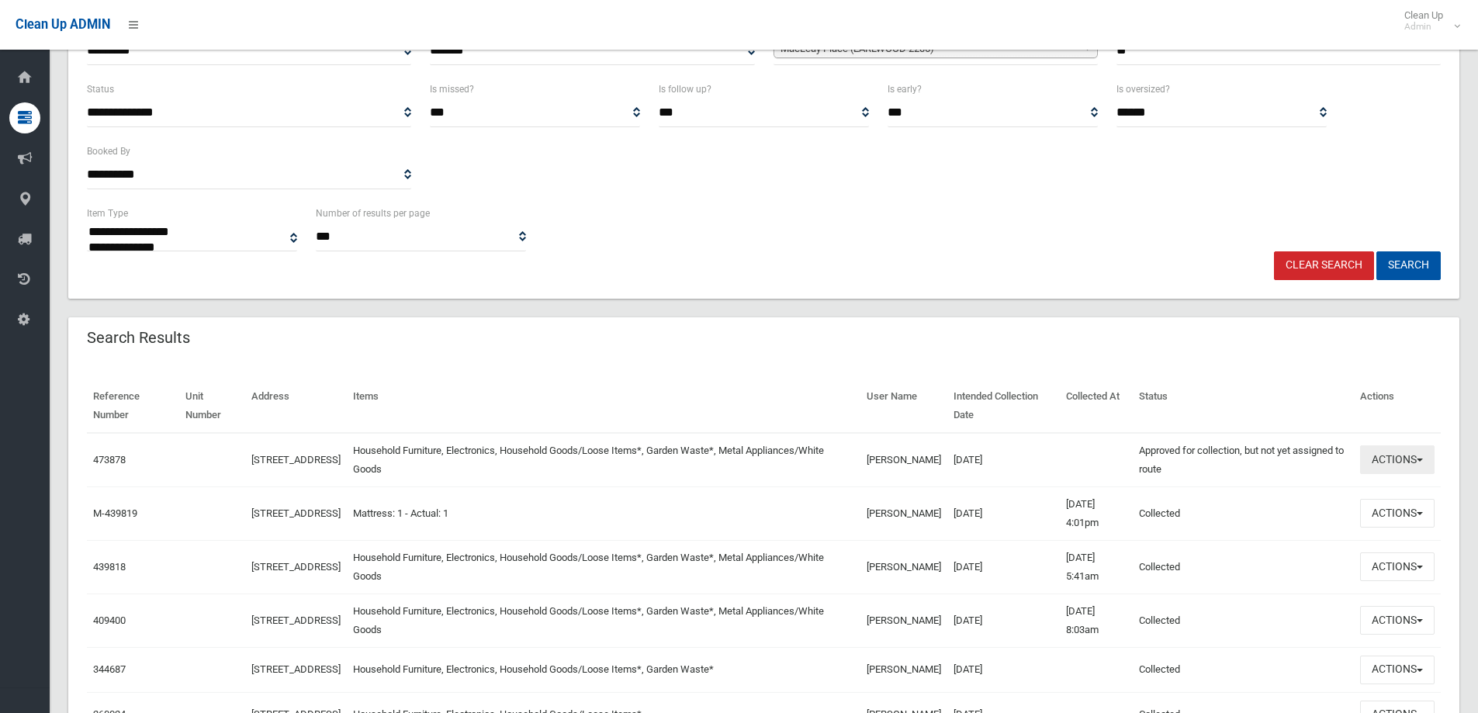
click at [1419, 470] on button "Actions" at bounding box center [1397, 459] width 75 height 29
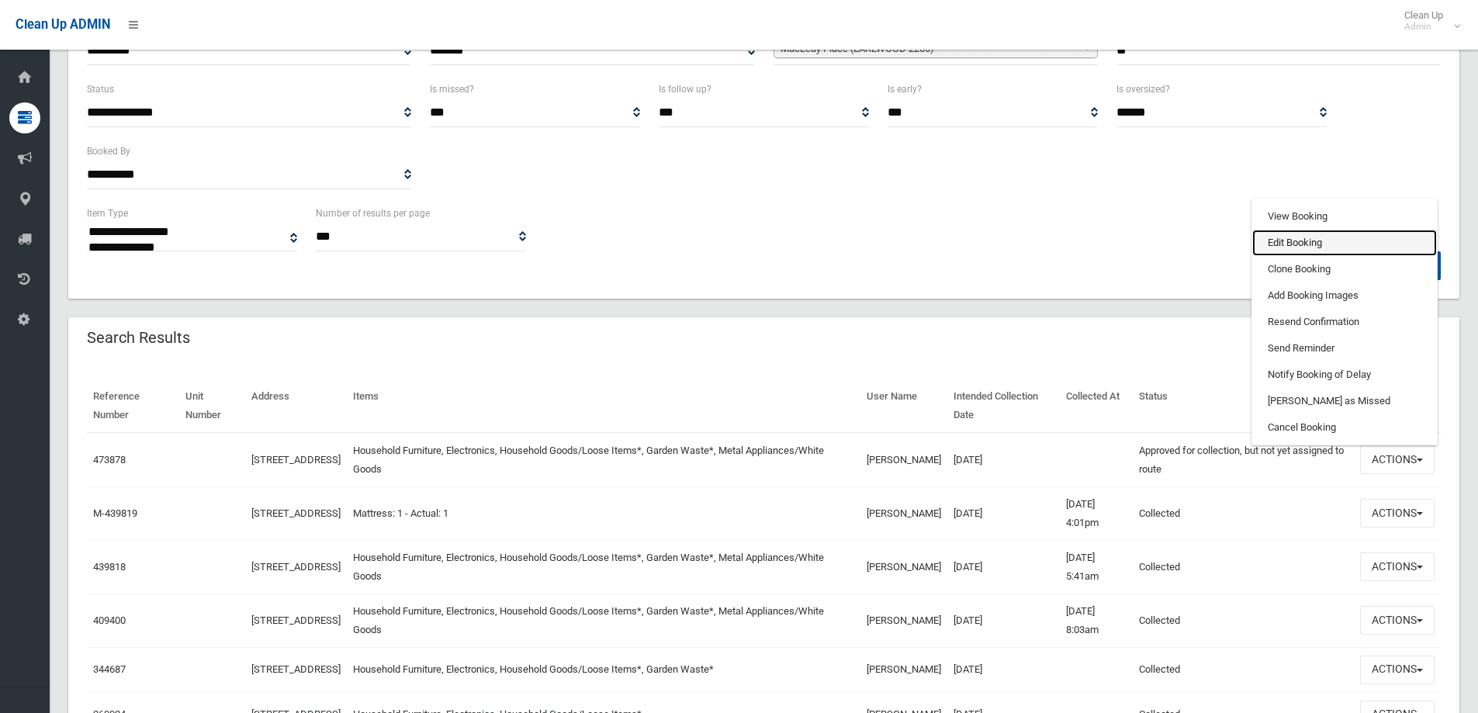
click at [1322, 239] on link "Edit Booking" at bounding box center [1345, 243] width 185 height 26
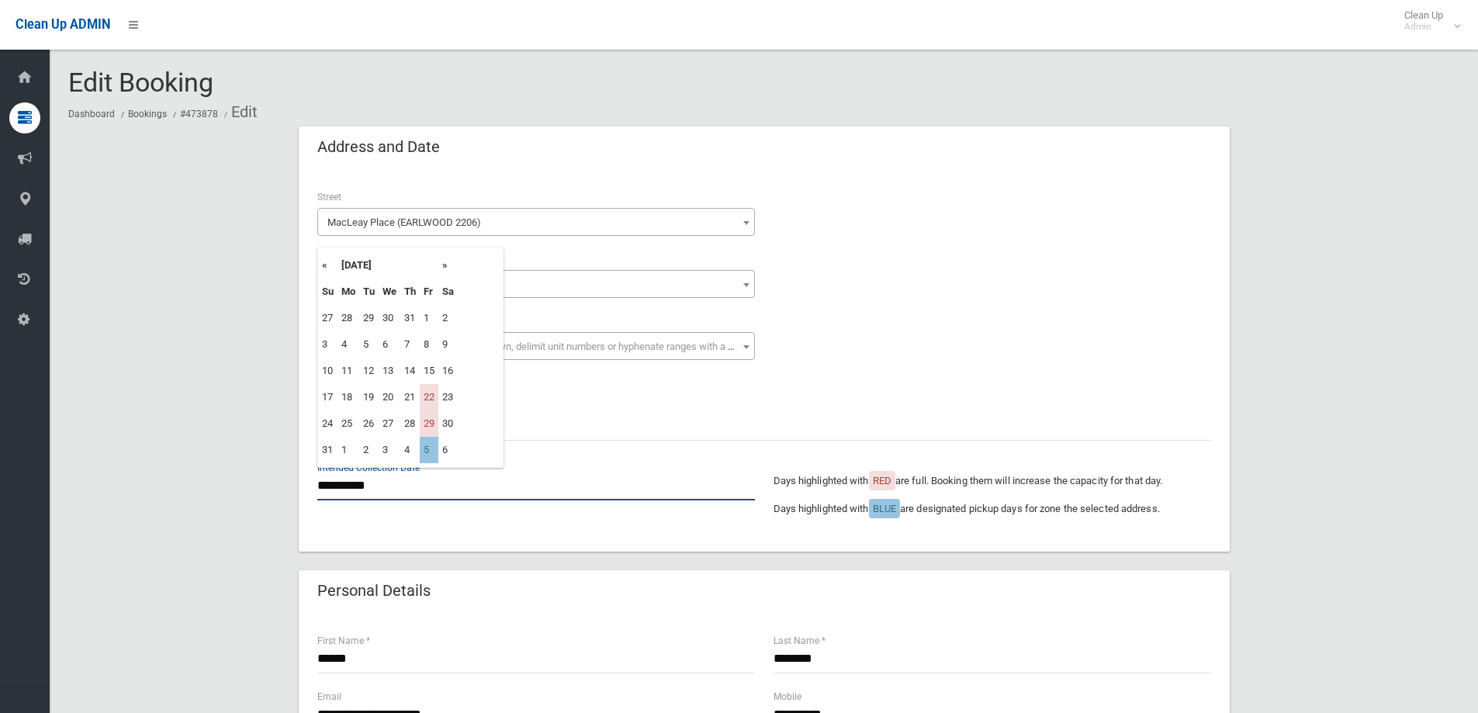
click at [385, 482] on input "**********" at bounding box center [536, 486] width 438 height 29
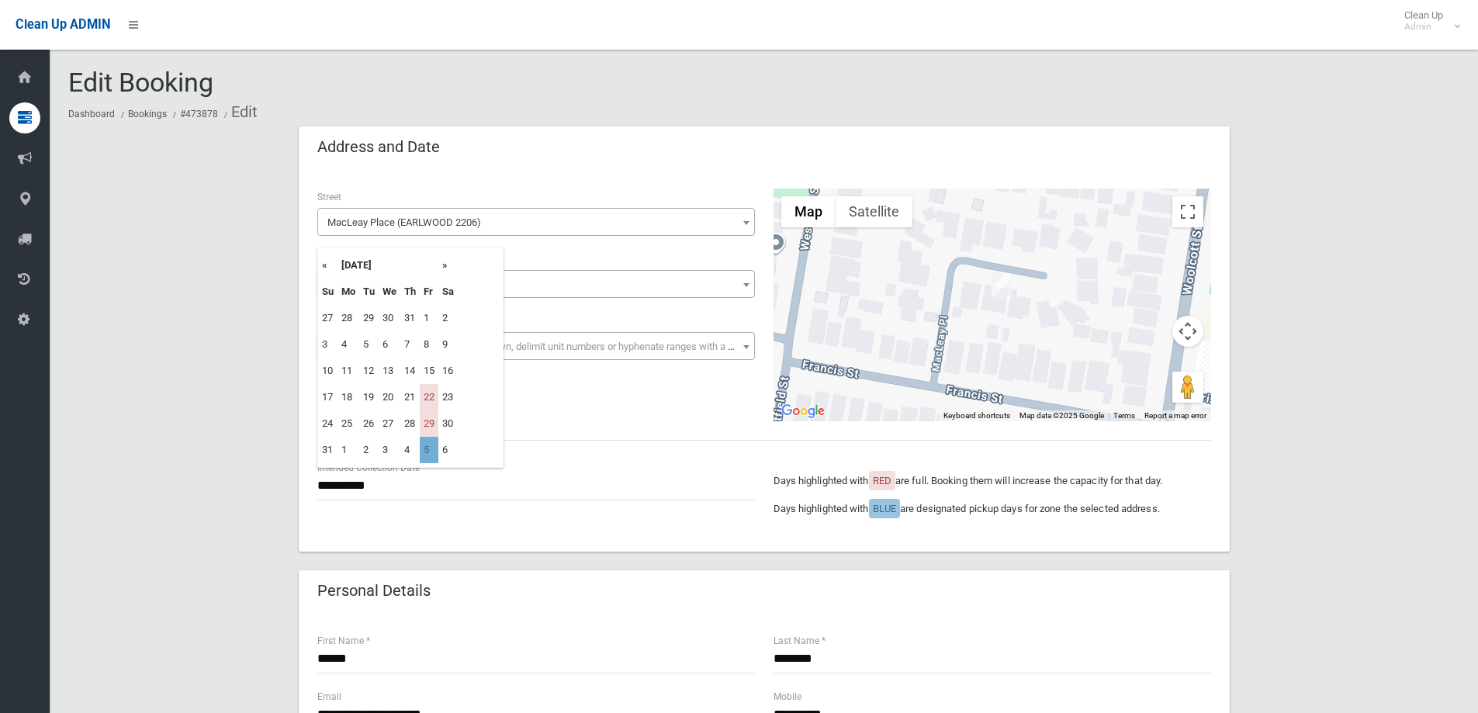
click at [429, 454] on td "5" at bounding box center [429, 450] width 19 height 26
type input "**********"
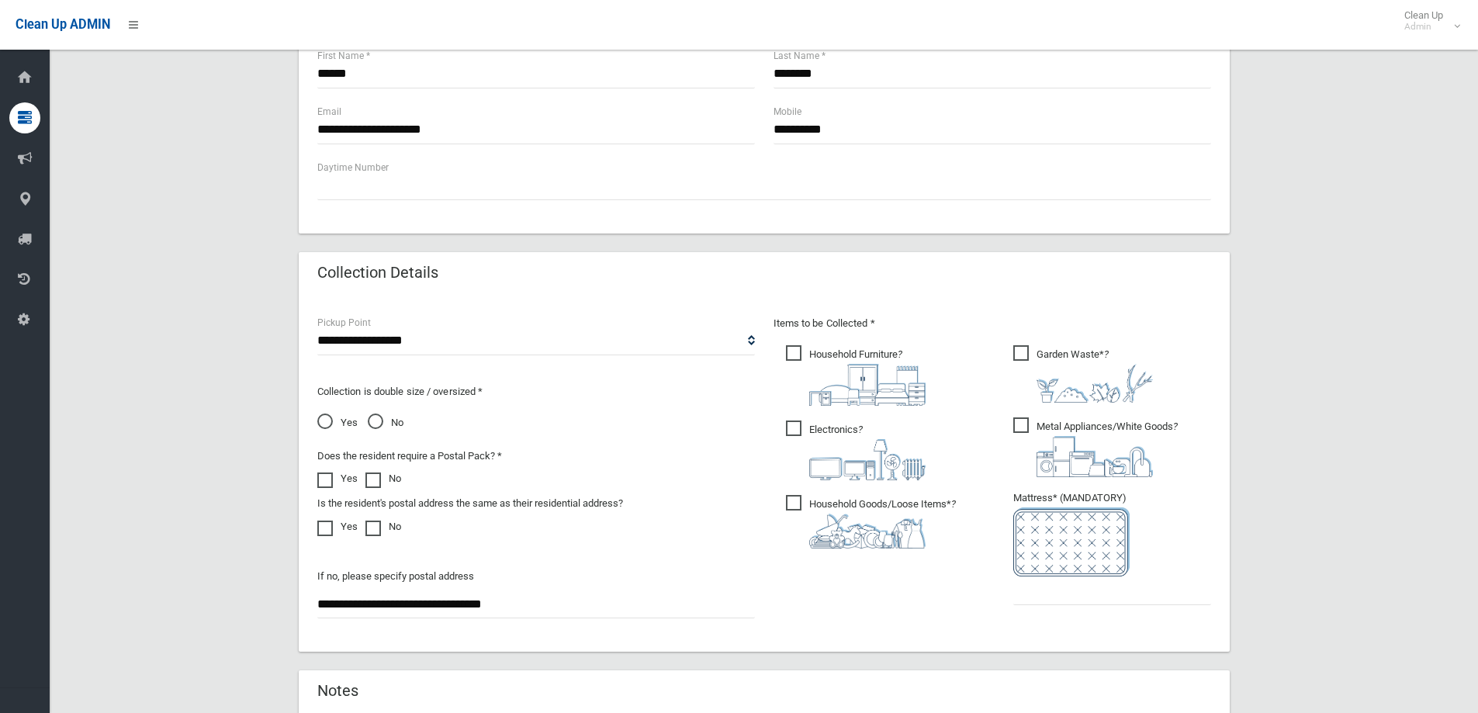
scroll to position [776, 0]
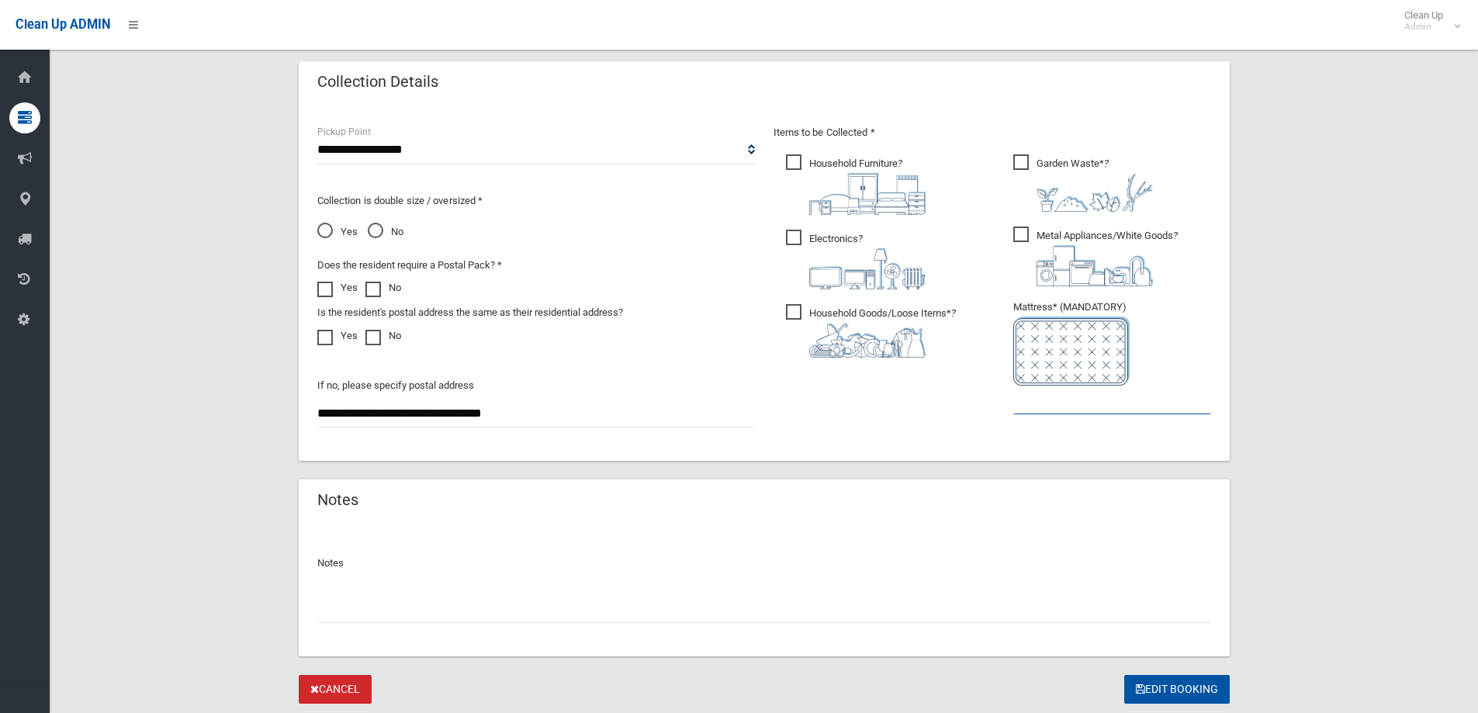
click at [1161, 402] on input "text" at bounding box center [1113, 400] width 198 height 29
type input "*"
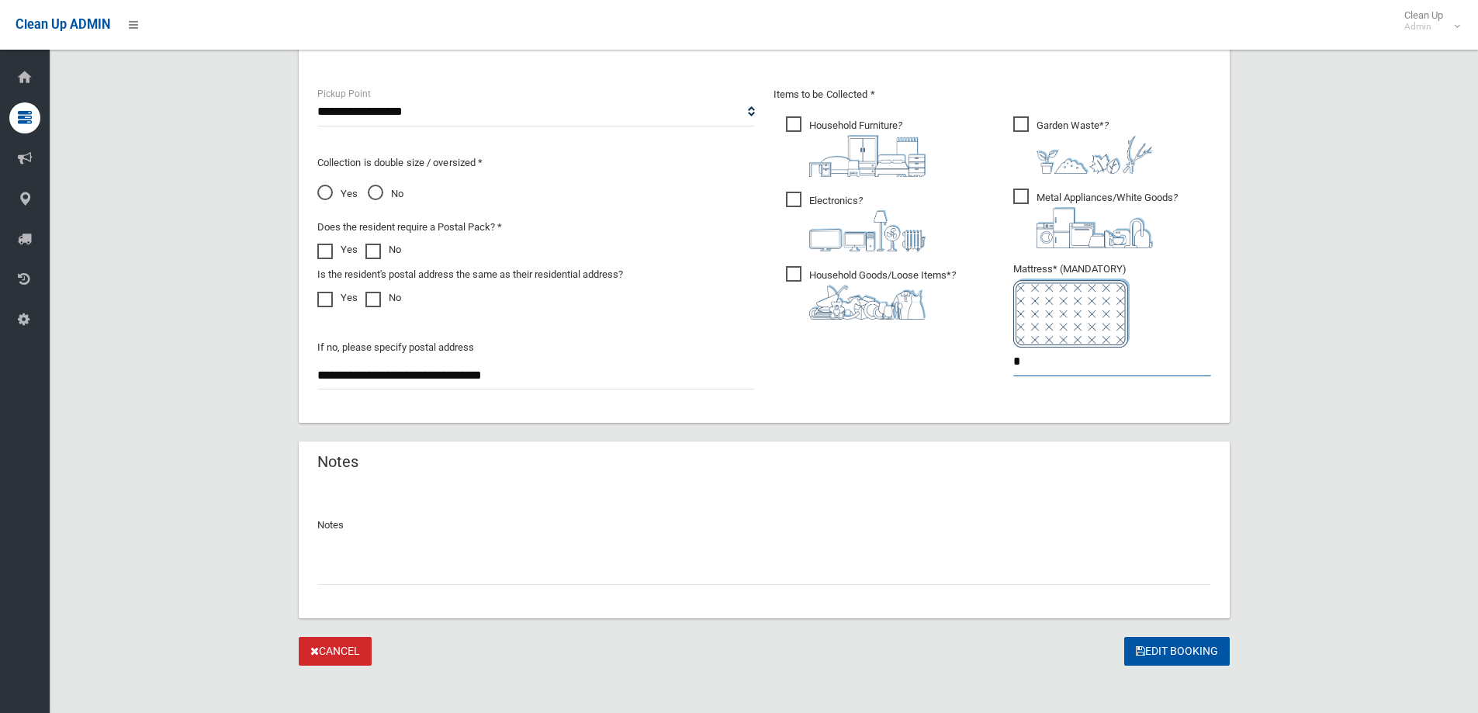
scroll to position [823, 0]
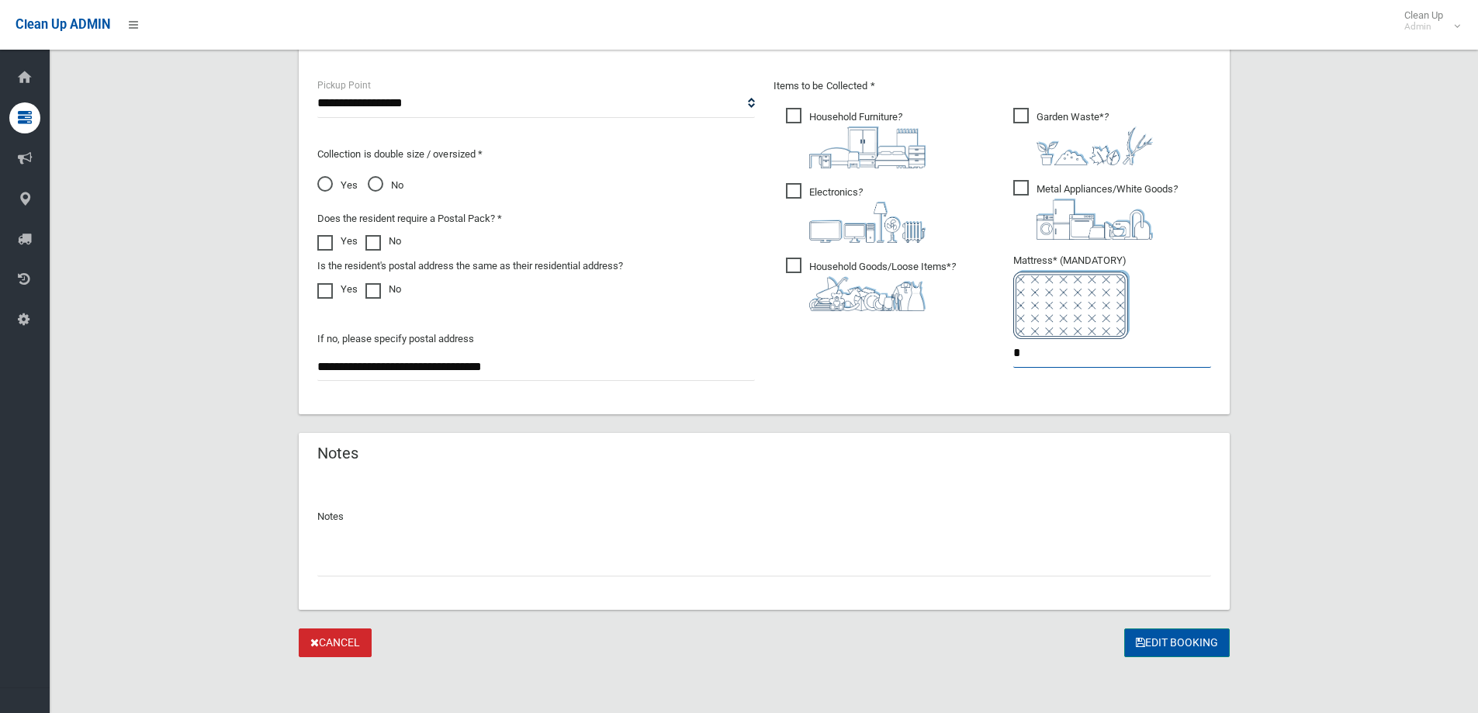
type input "*"
click at [1201, 636] on button "Edit Booking" at bounding box center [1178, 643] width 106 height 29
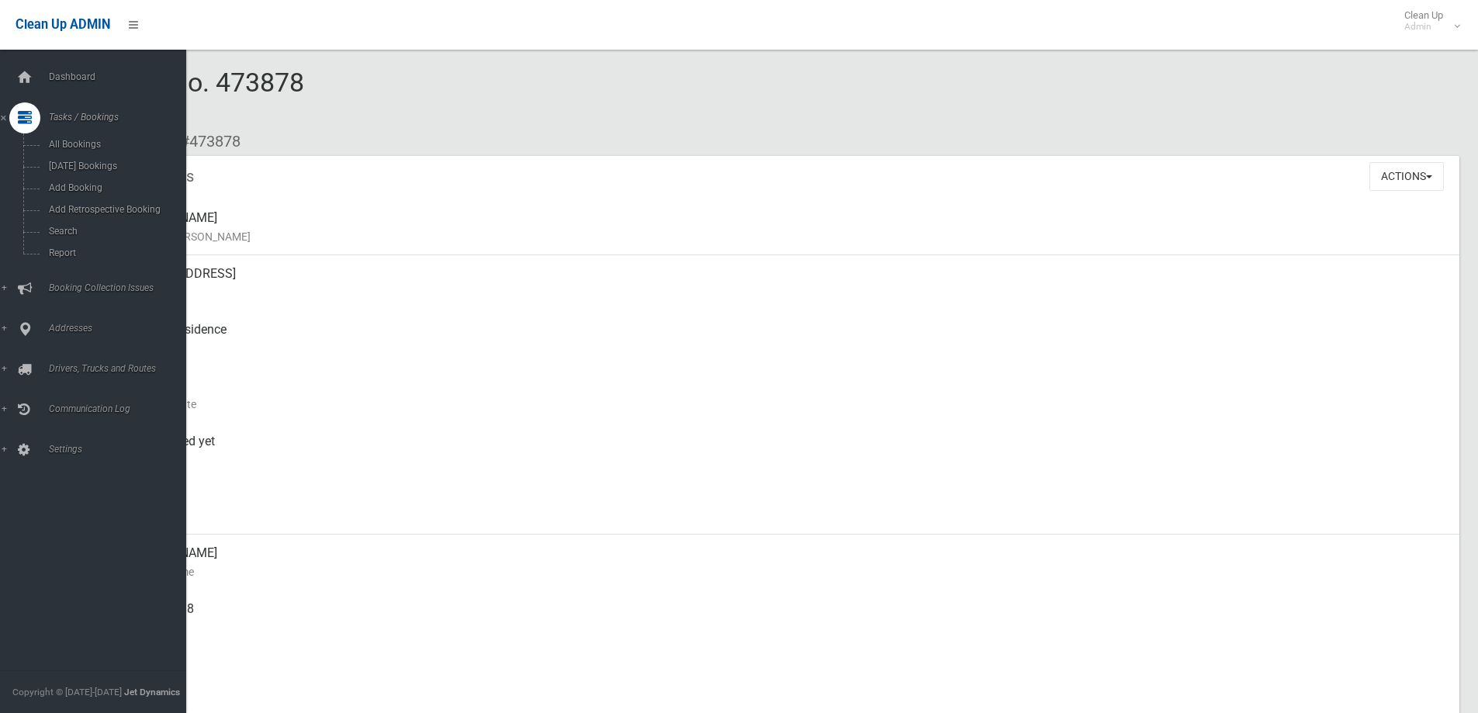
click at [51, 51] on div "Dashboard Tasks / Bookings All Bookings Today's Bookings Add Booking Add Retros…" at bounding box center [99, 382] width 198 height 664
click at [48, 79] on span "Dashboard" at bounding box center [121, 76] width 154 height 11
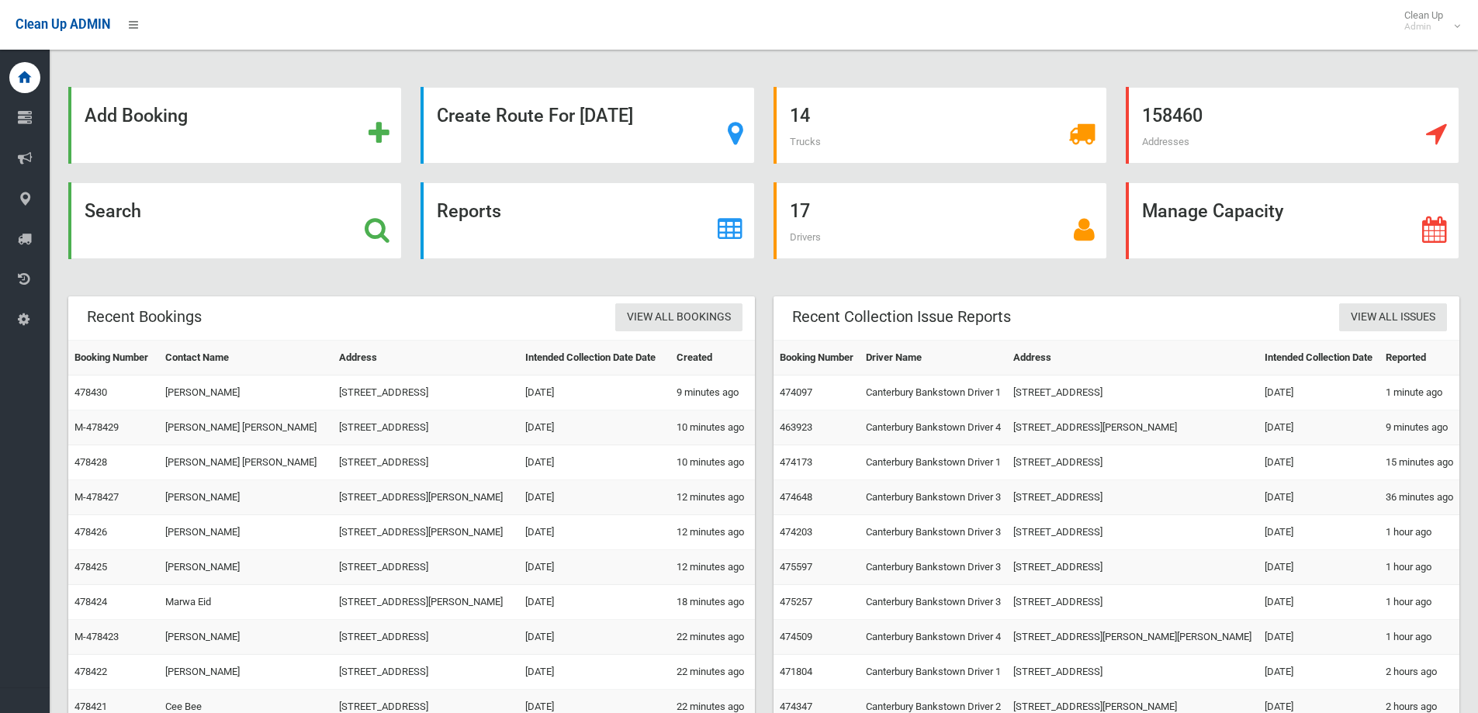
click at [764, 274] on div "17 Drivers" at bounding box center [940, 229] width 352 height 95
click at [222, 224] on div "Search" at bounding box center [235, 220] width 334 height 77
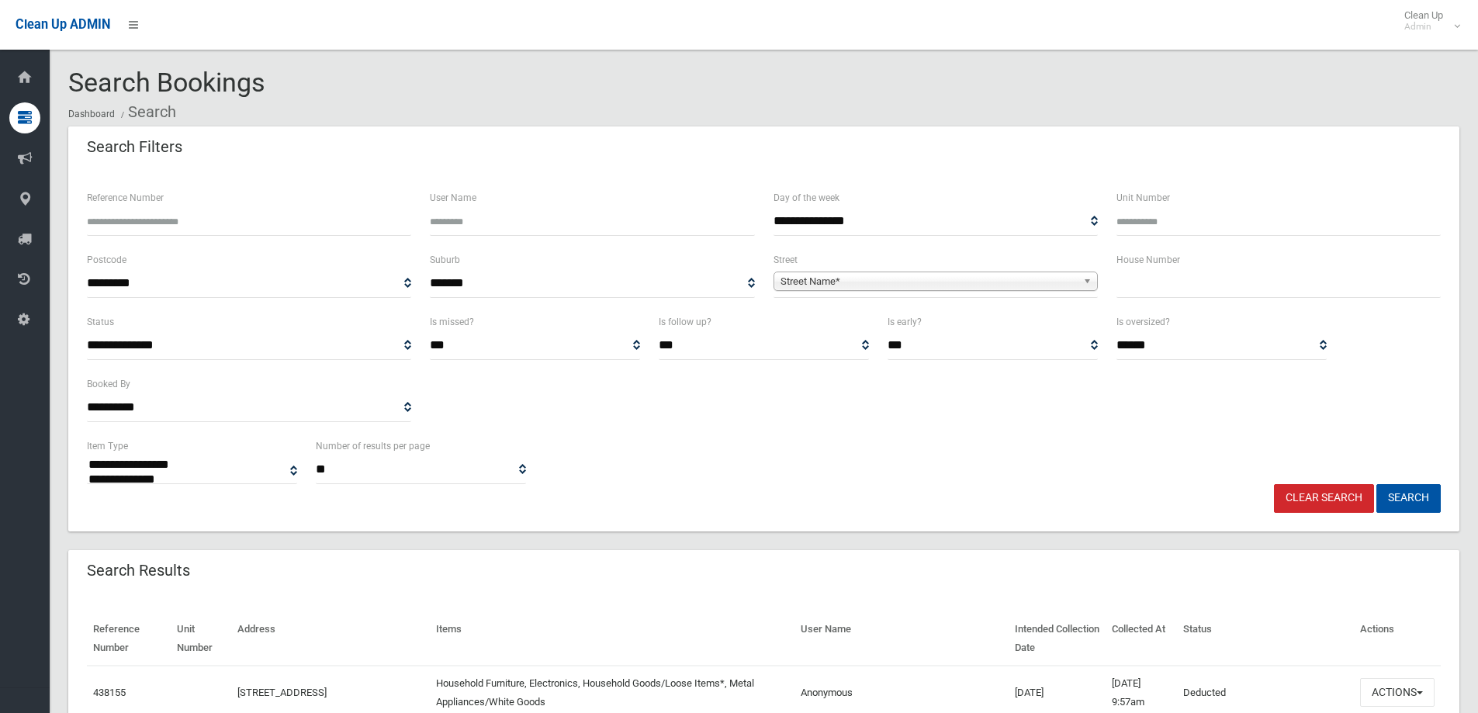
select select
click at [308, 221] on input "Reference Number" at bounding box center [249, 221] width 324 height 29
click at [1306, 283] on input "text" at bounding box center [1279, 283] width 324 height 29
type input "**"
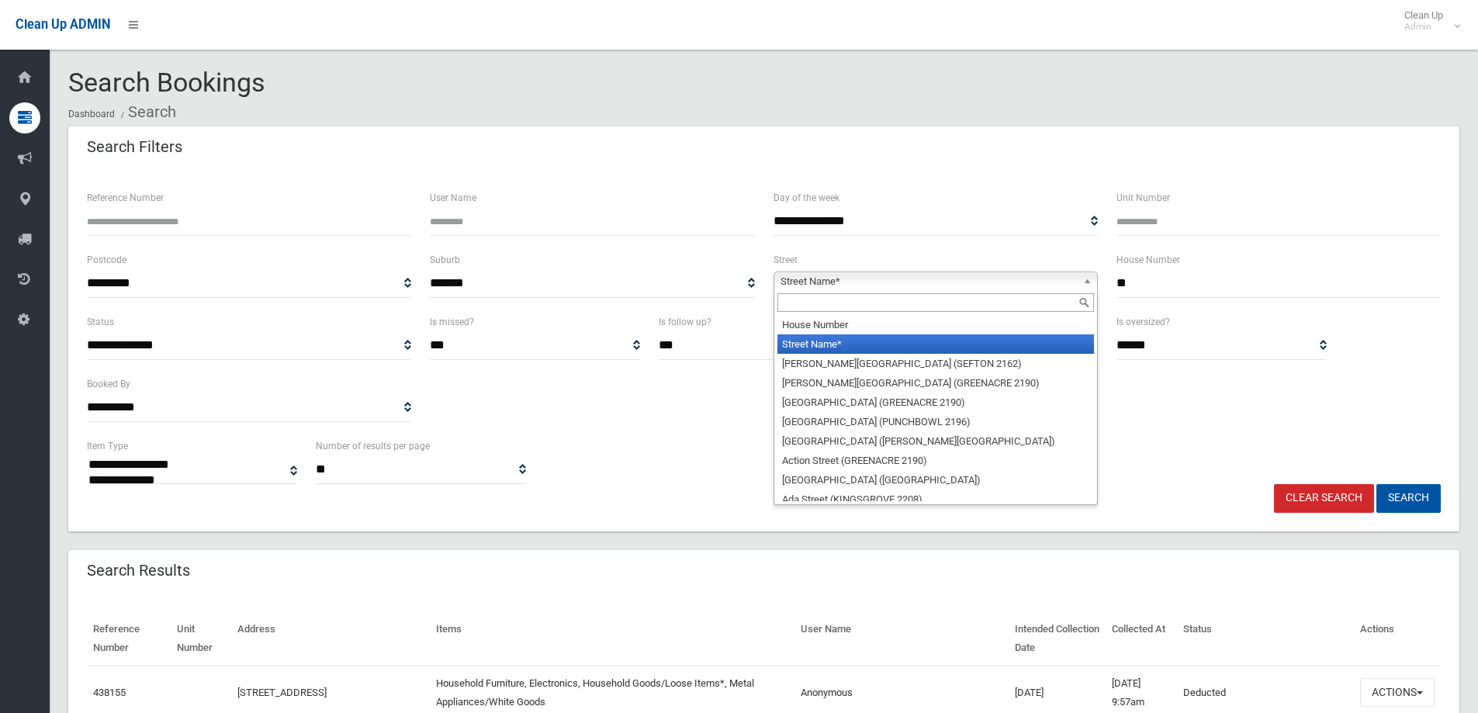
click at [1004, 283] on span "Street Name*" at bounding box center [929, 281] width 296 height 19
click at [1007, 300] on input "text" at bounding box center [936, 302] width 317 height 19
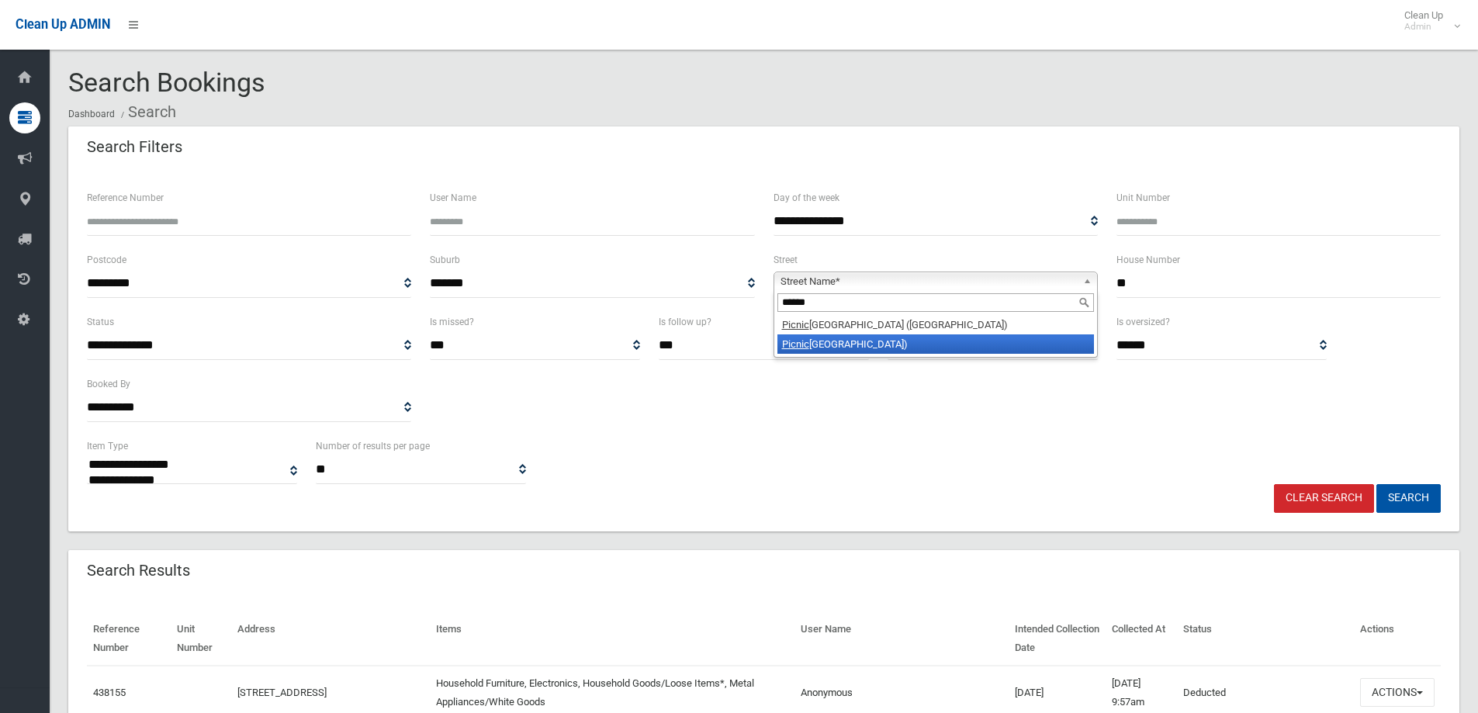
type input "******"
click at [938, 340] on li "Picnic Point Road (PANANIA 2213)" at bounding box center [936, 343] width 317 height 19
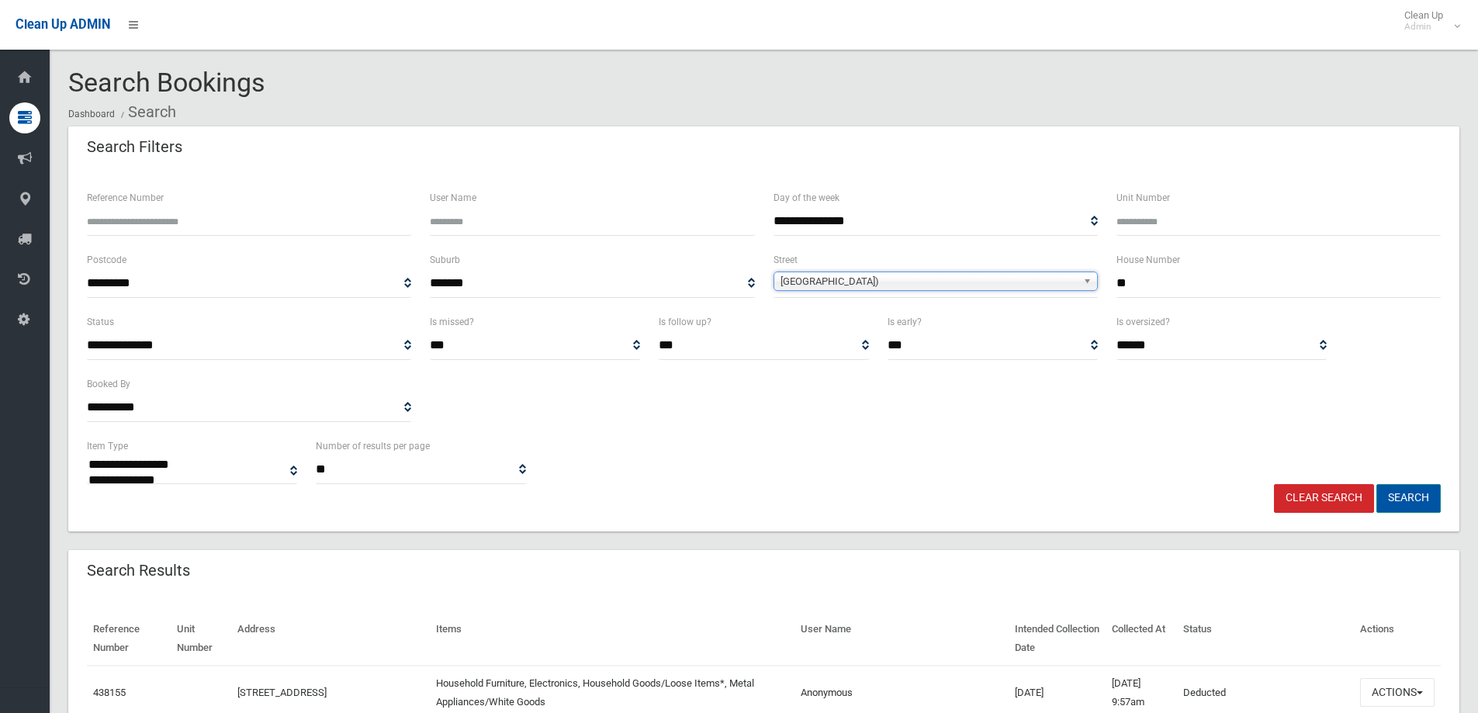
click at [1407, 507] on button "Search" at bounding box center [1409, 498] width 64 height 29
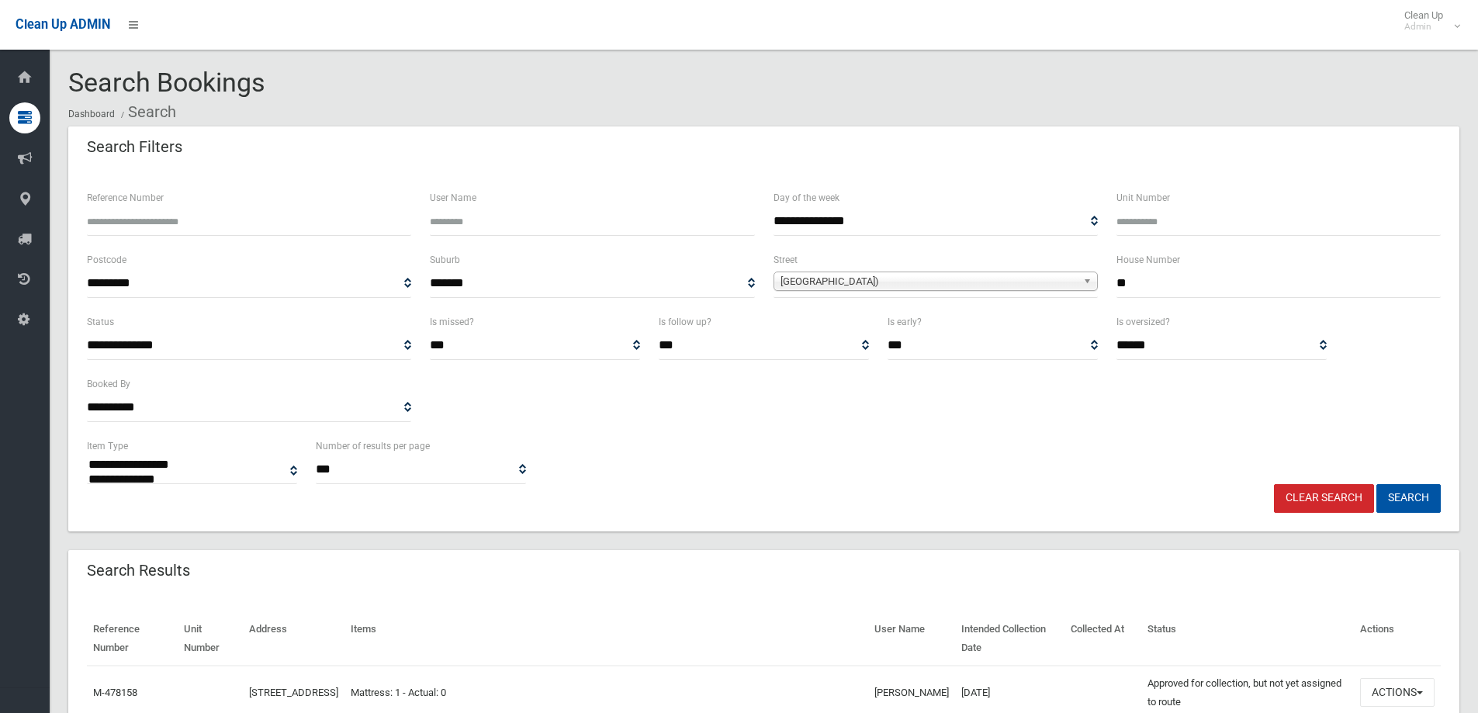
select select
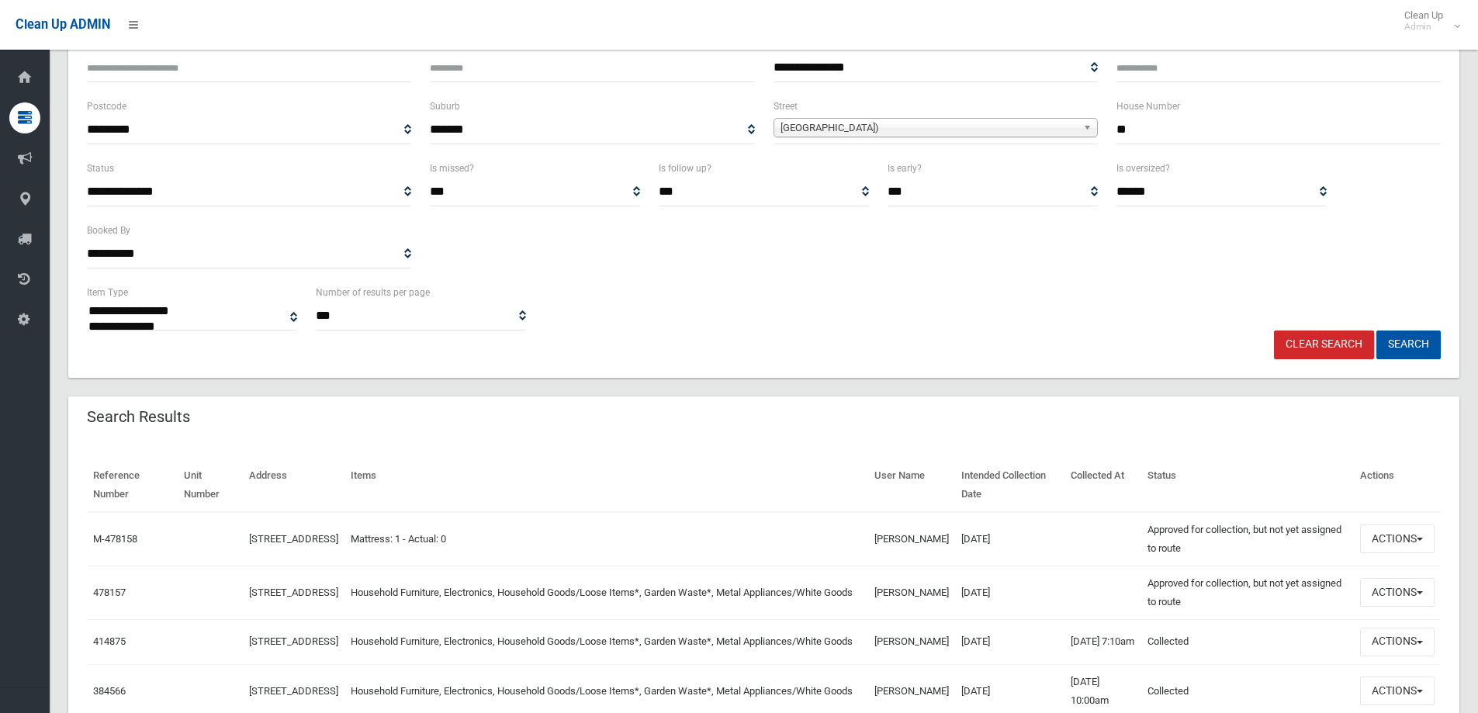
scroll to position [155, 0]
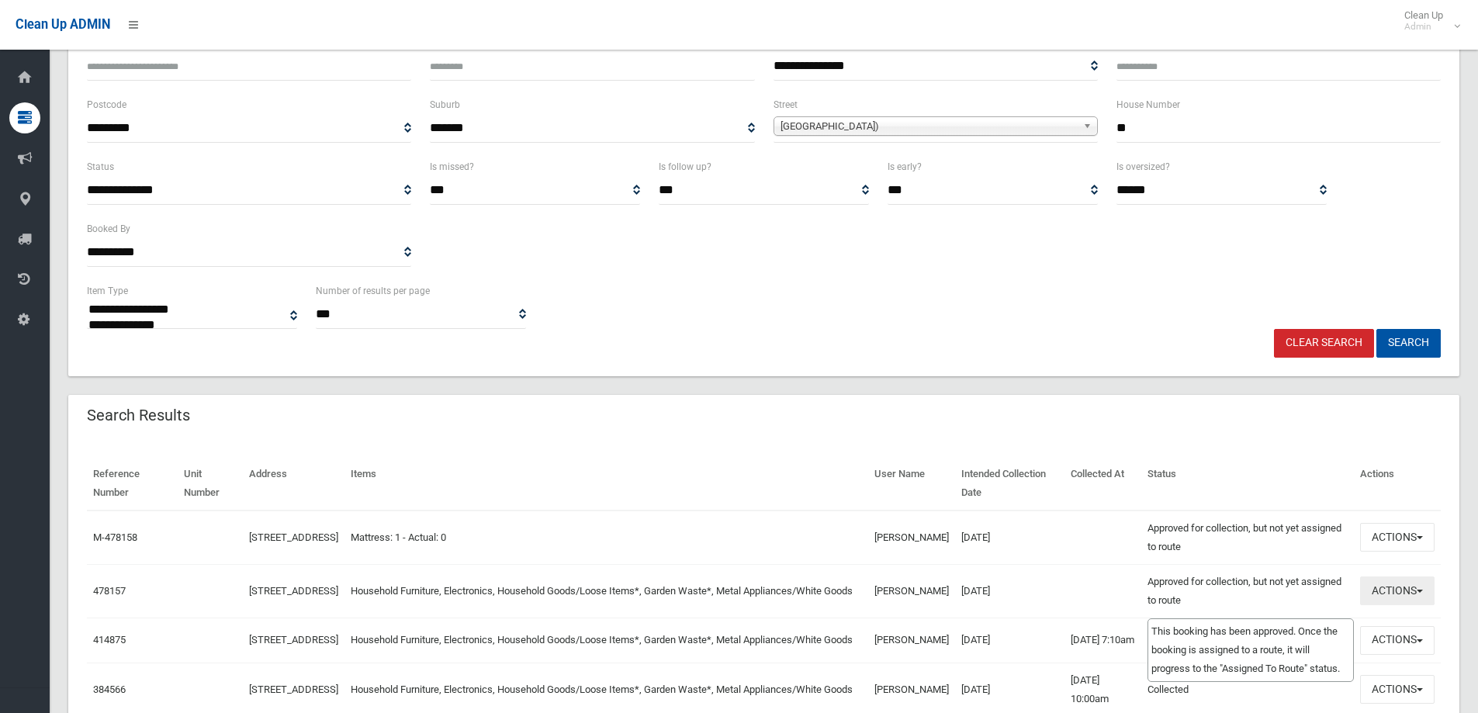
click at [1378, 579] on button "Actions" at bounding box center [1397, 591] width 75 height 29
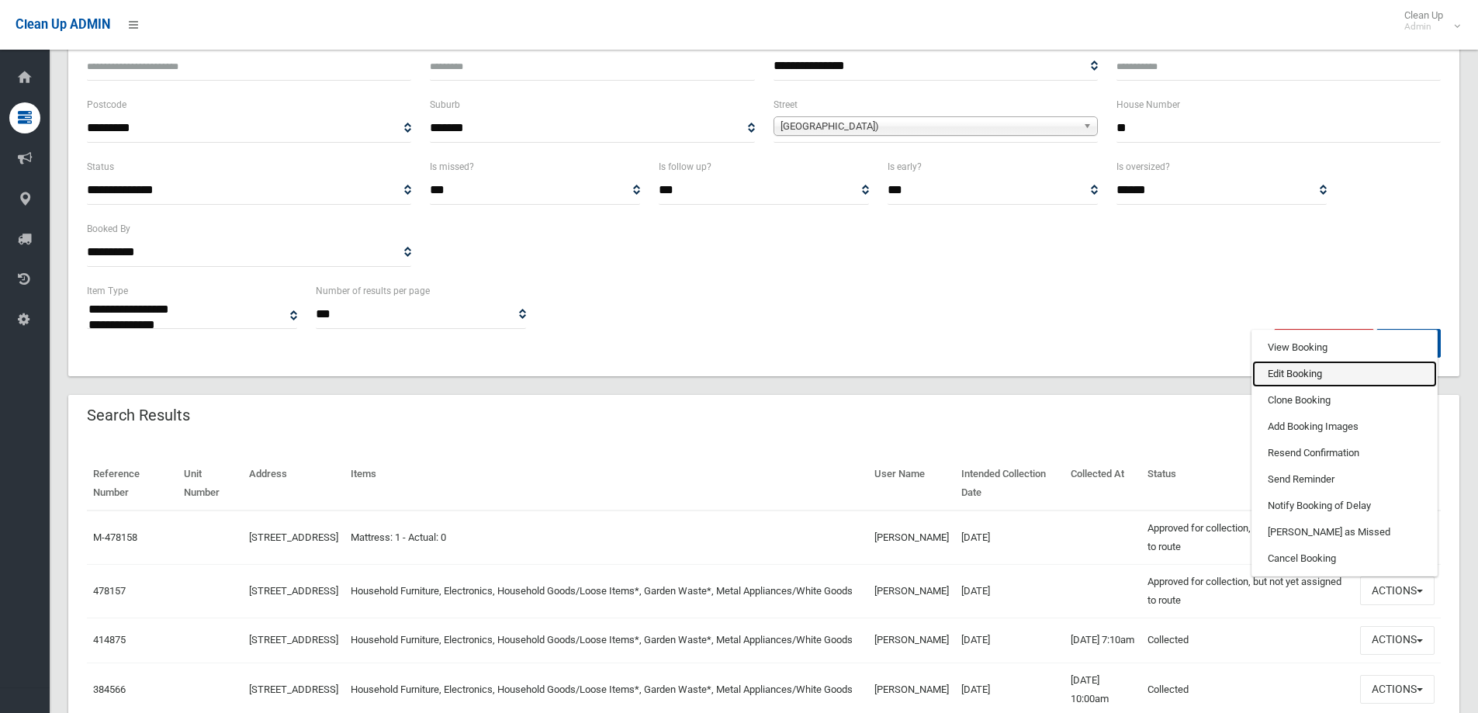
click at [1322, 369] on link "Edit Booking" at bounding box center [1345, 374] width 185 height 26
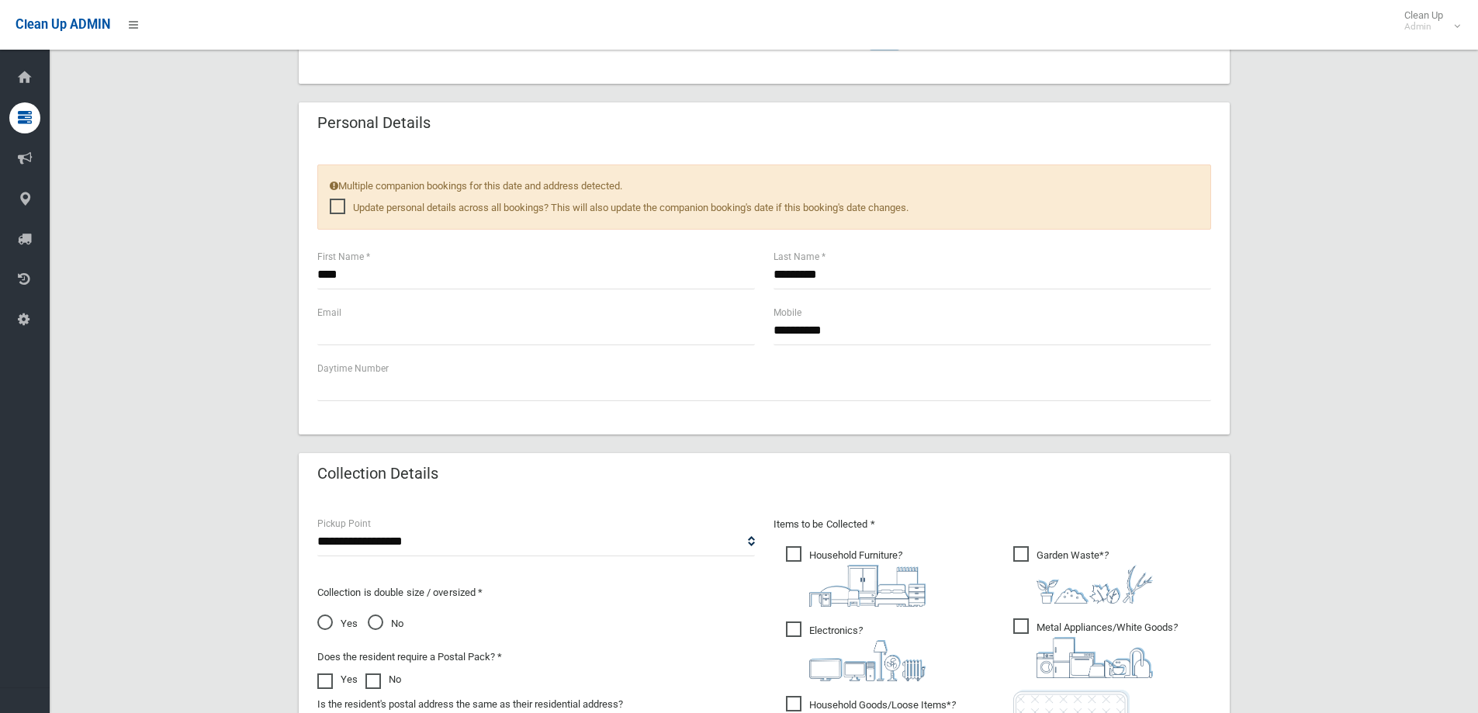
scroll to position [1009, 0]
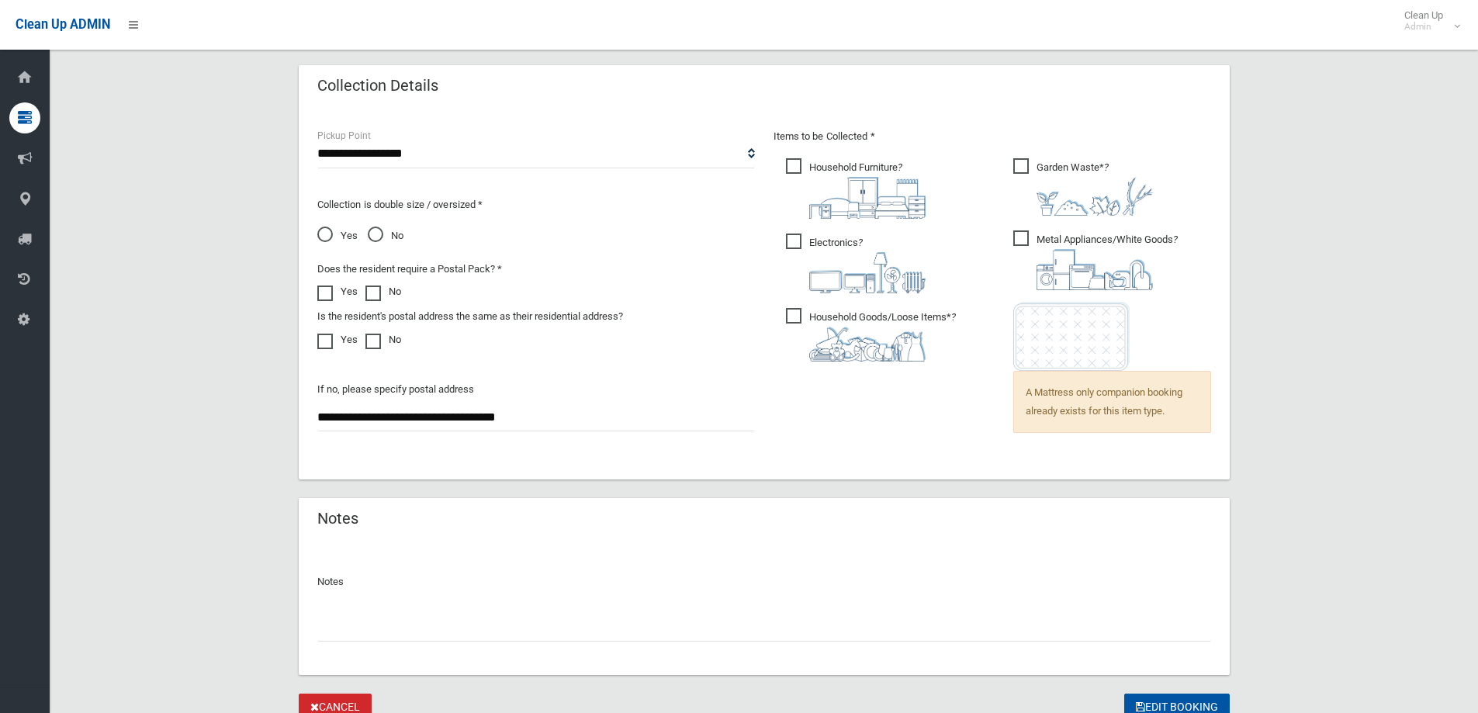
click at [331, 237] on span "Yes" at bounding box center [337, 236] width 40 height 19
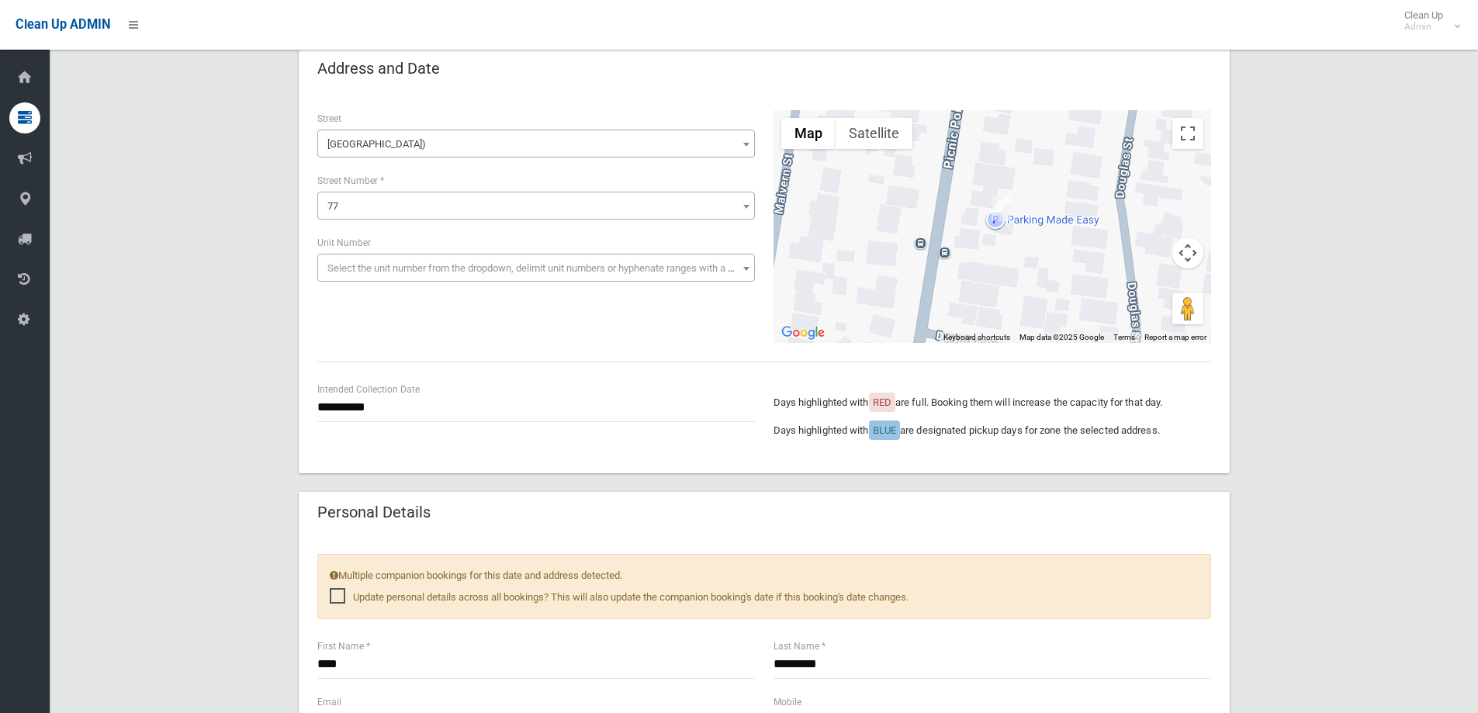
scroll to position [78, 0]
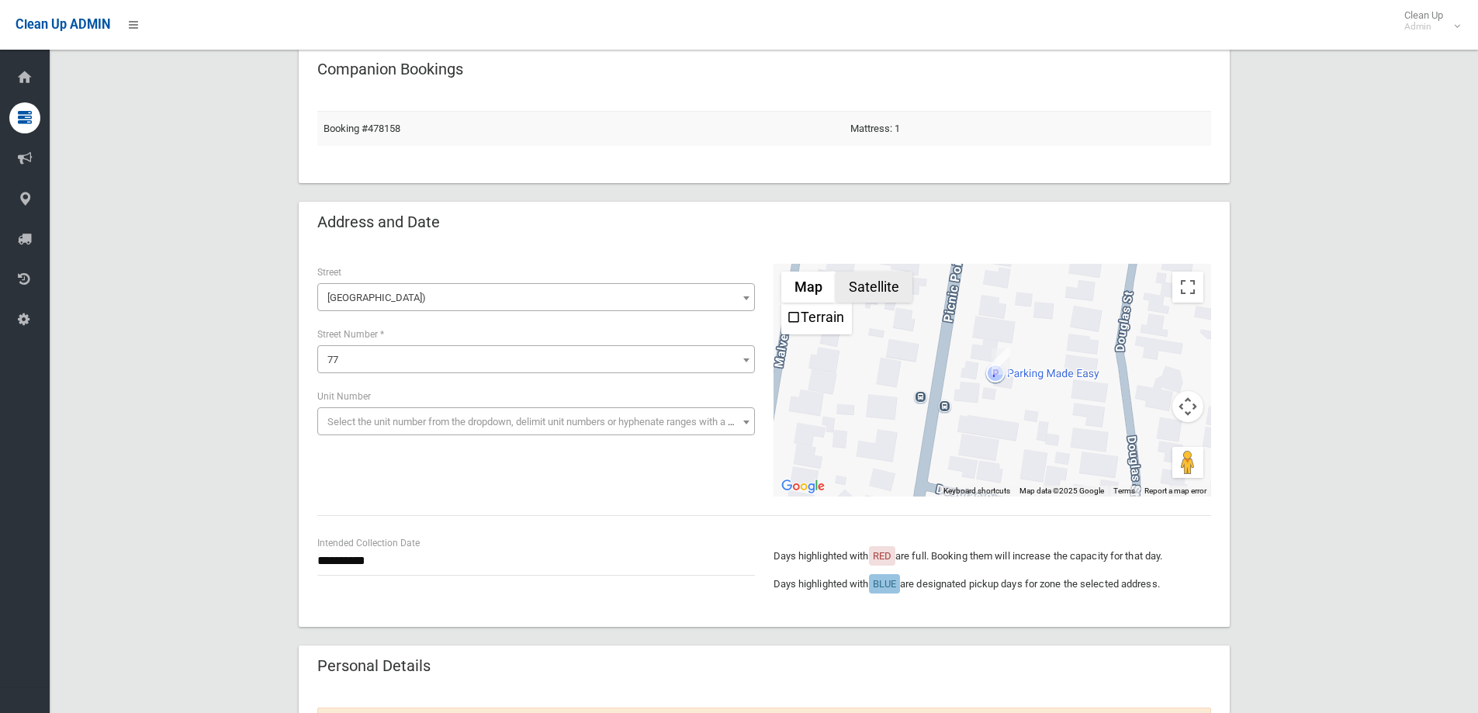
click at [889, 294] on button "Satellite" at bounding box center [874, 287] width 77 height 31
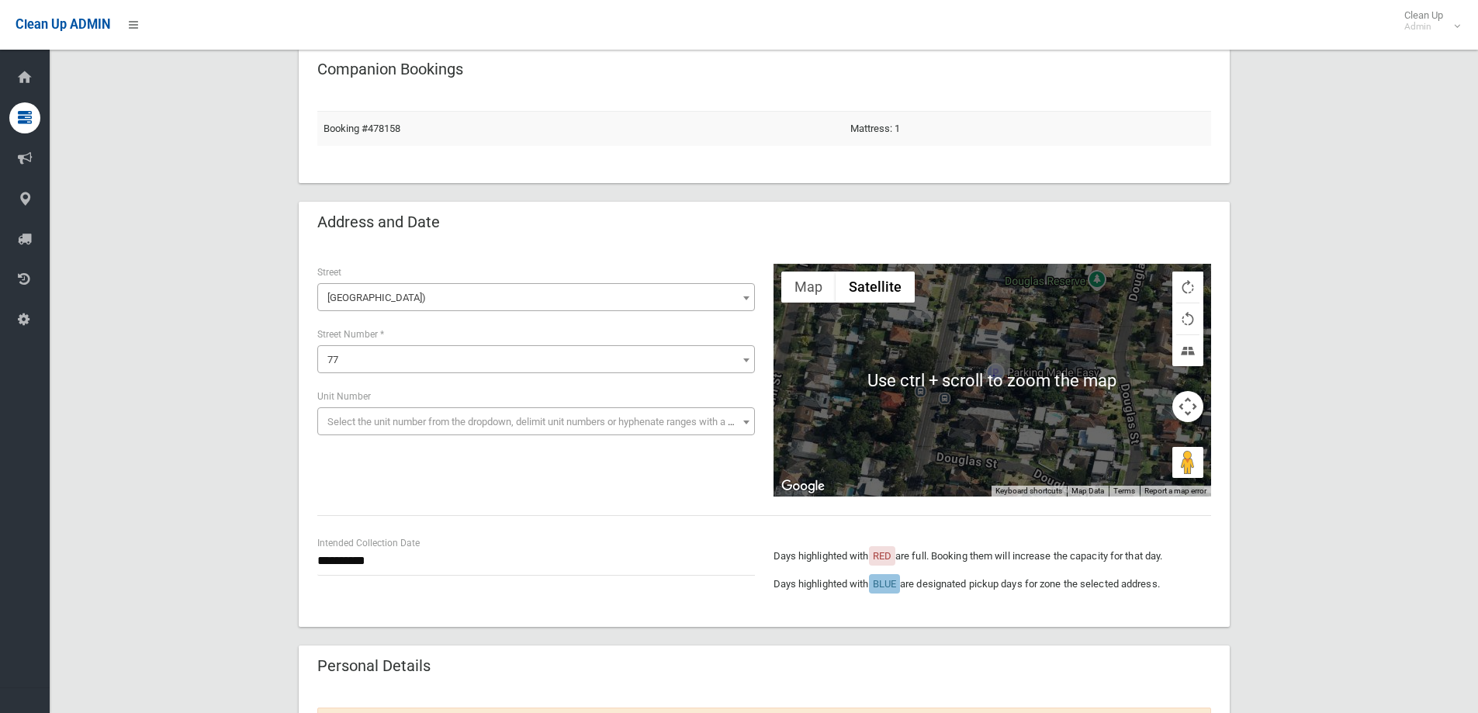
scroll to position [0, 0]
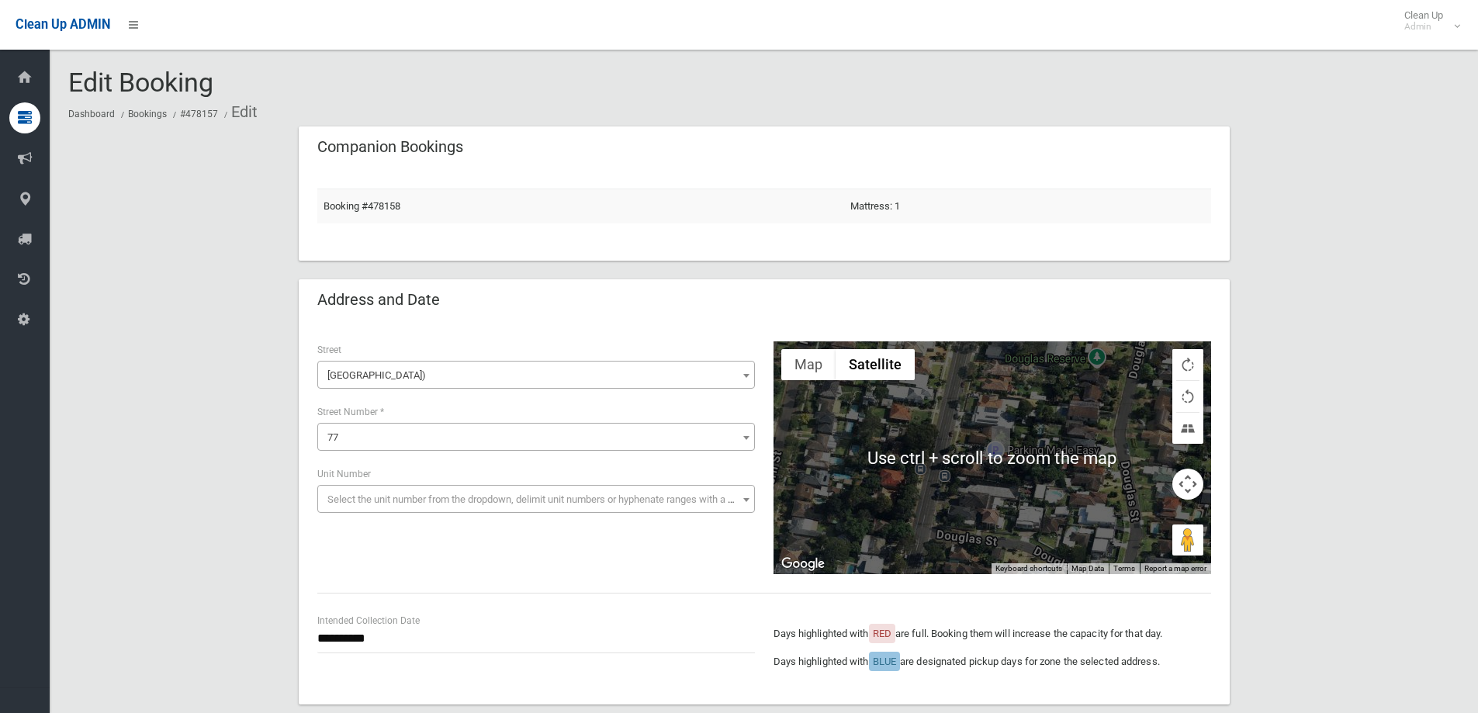
click at [812, 373] on button "Map" at bounding box center [809, 364] width 54 height 31
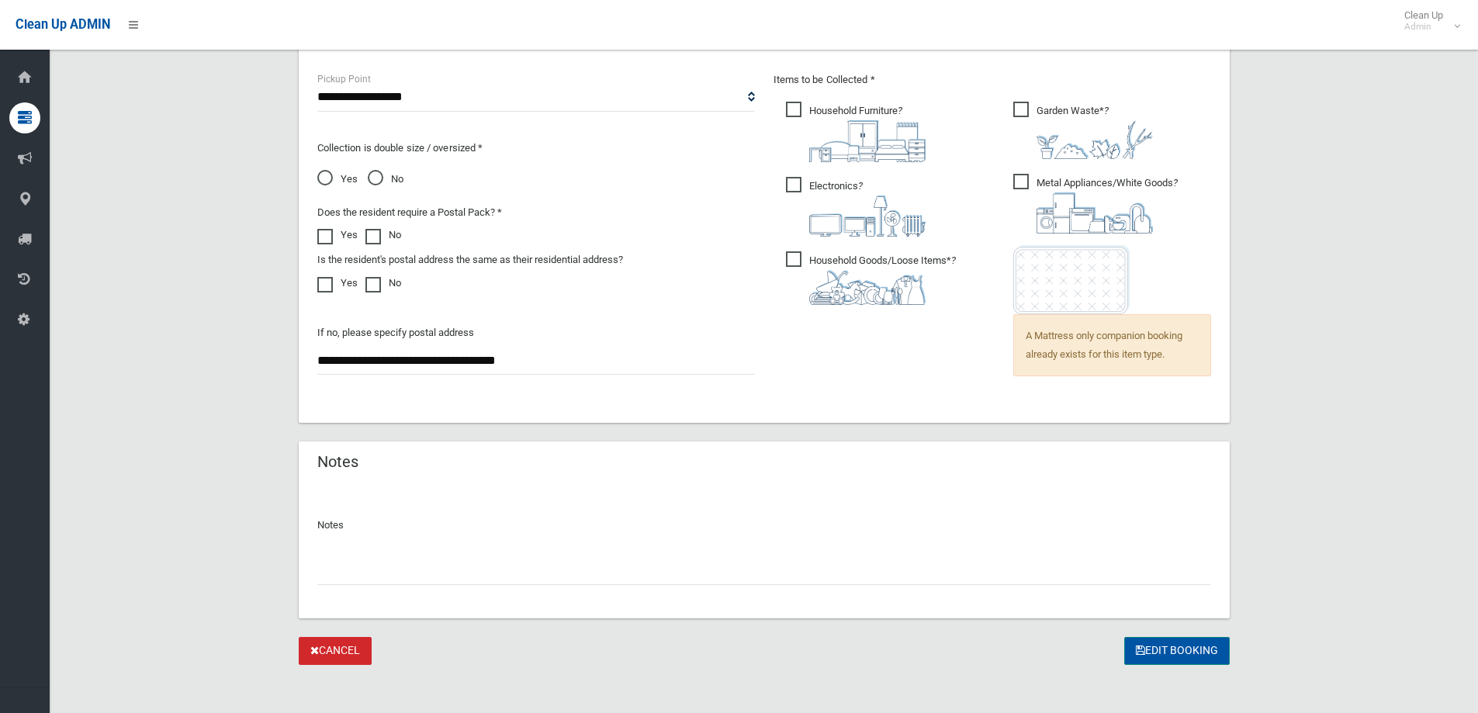
scroll to position [1073, 0]
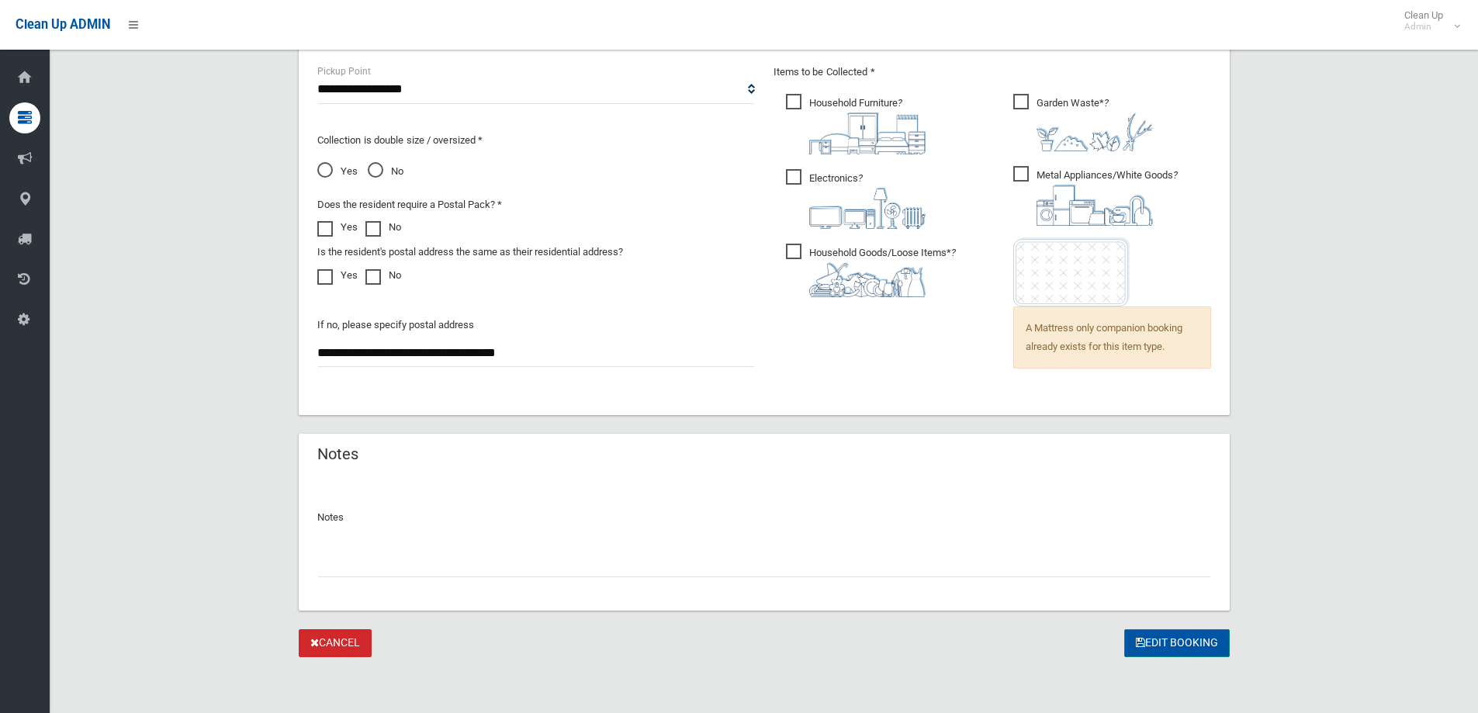
click at [1188, 646] on button "Edit Booking" at bounding box center [1178, 643] width 106 height 29
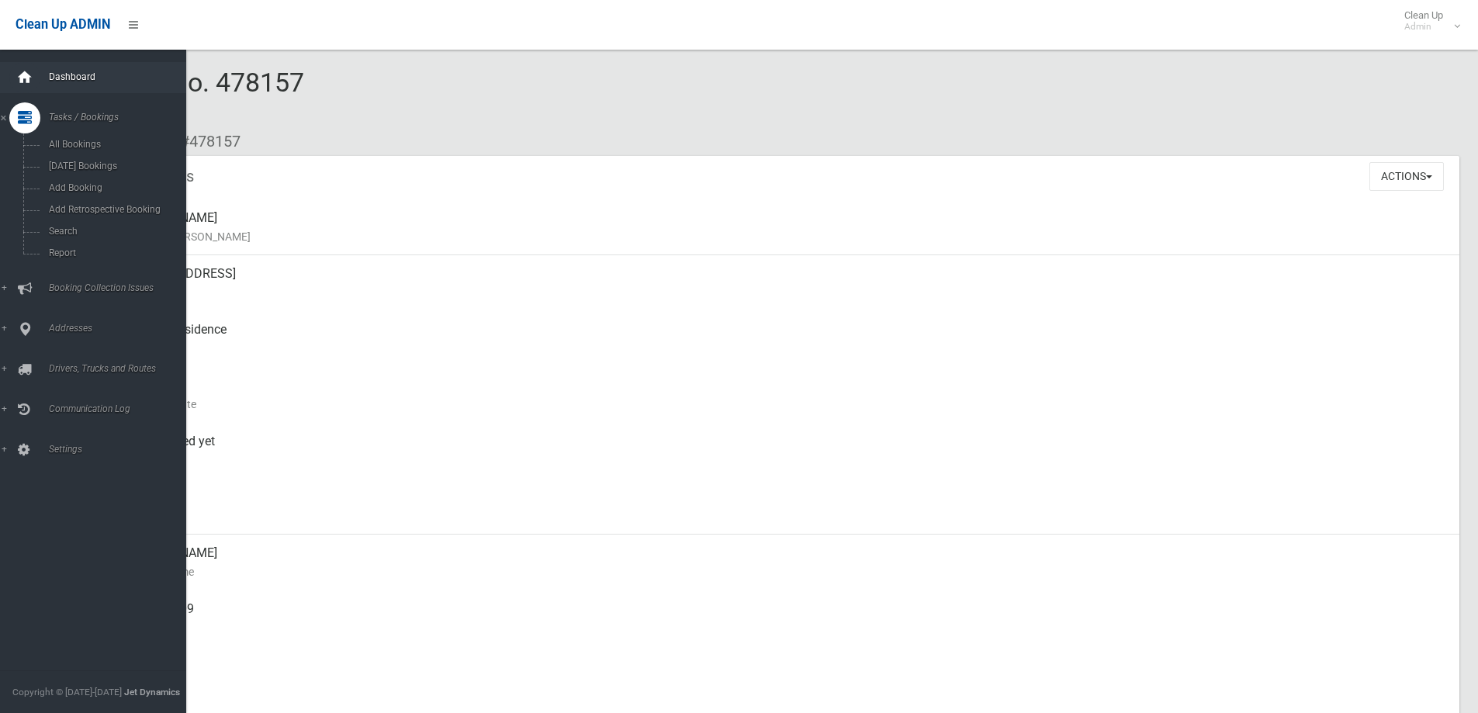
click at [38, 72] on div at bounding box center [24, 77] width 31 height 31
